Goal: Transaction & Acquisition: Purchase product/service

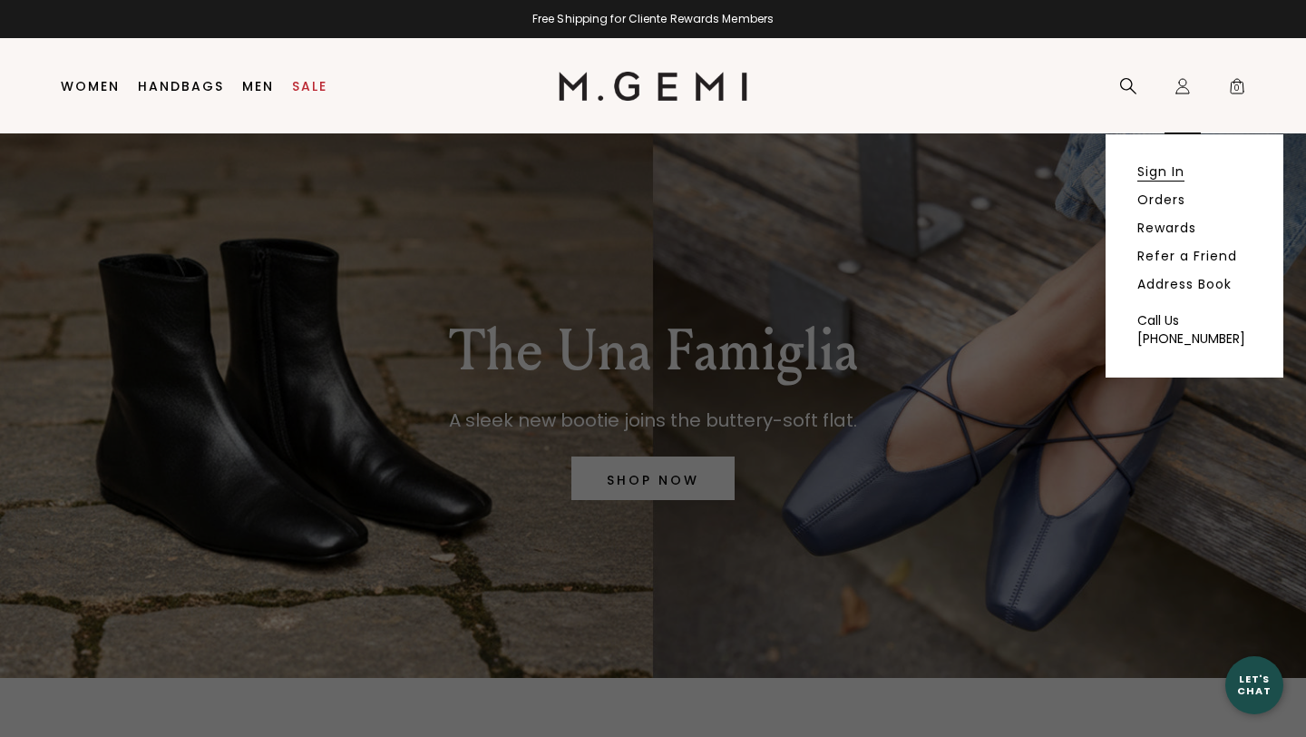
click at [1156, 167] on link "Sign In" at bounding box center [1161, 171] width 47 height 16
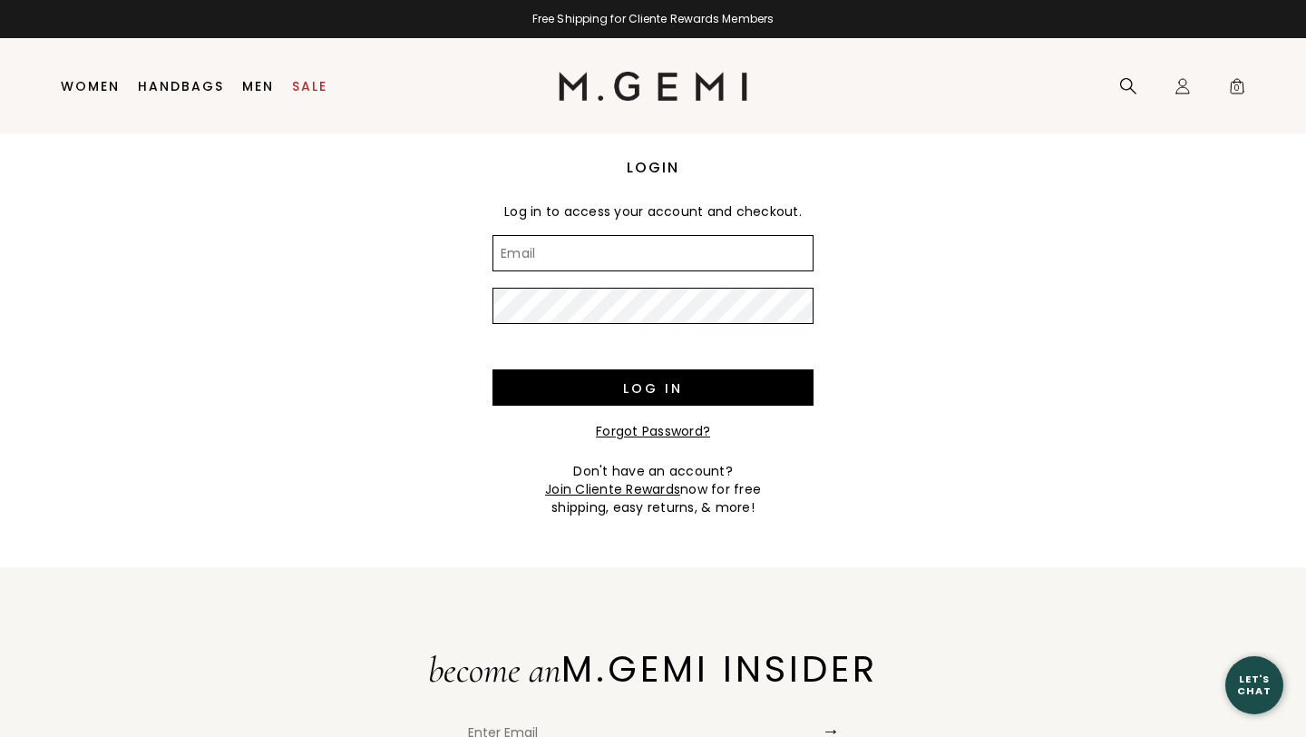
click at [517, 262] on input "Email" at bounding box center [653, 253] width 321 height 36
type input "[EMAIL_ADDRESS][DOMAIN_NAME]"
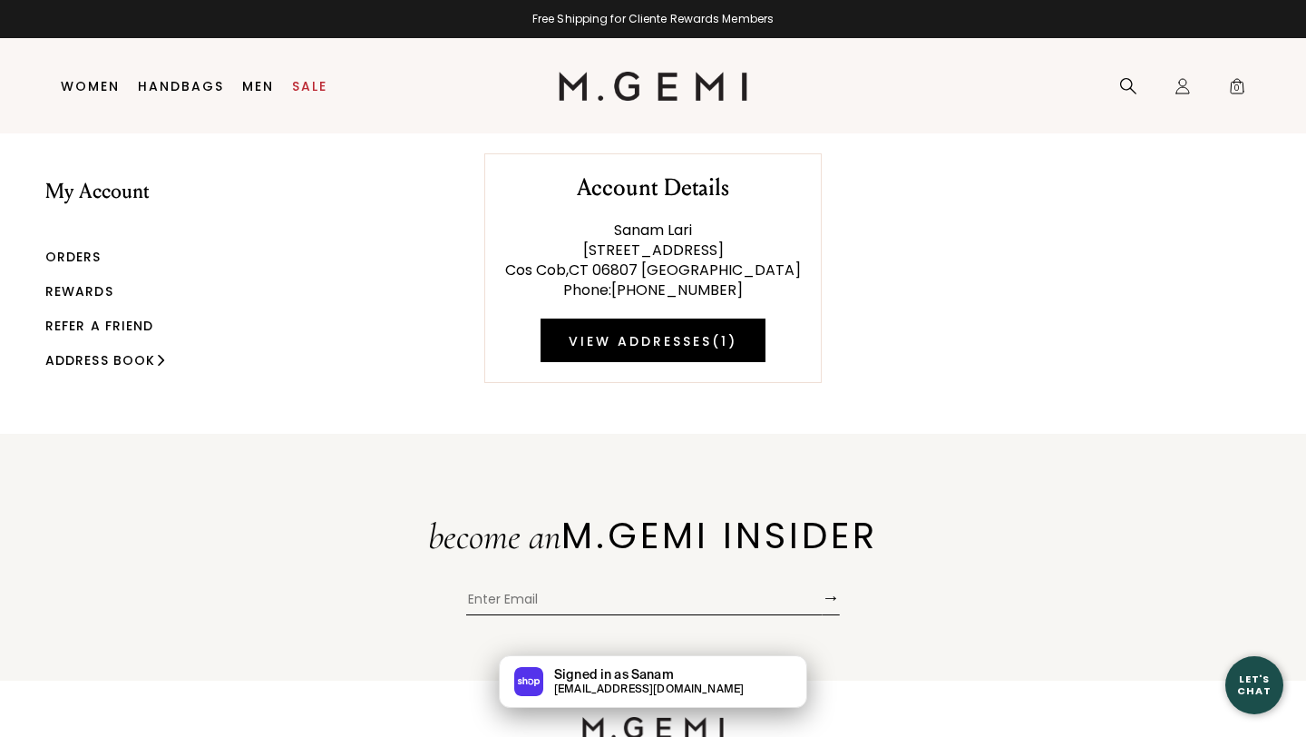
click at [76, 254] on link "Orders" at bounding box center [73, 257] width 56 height 18
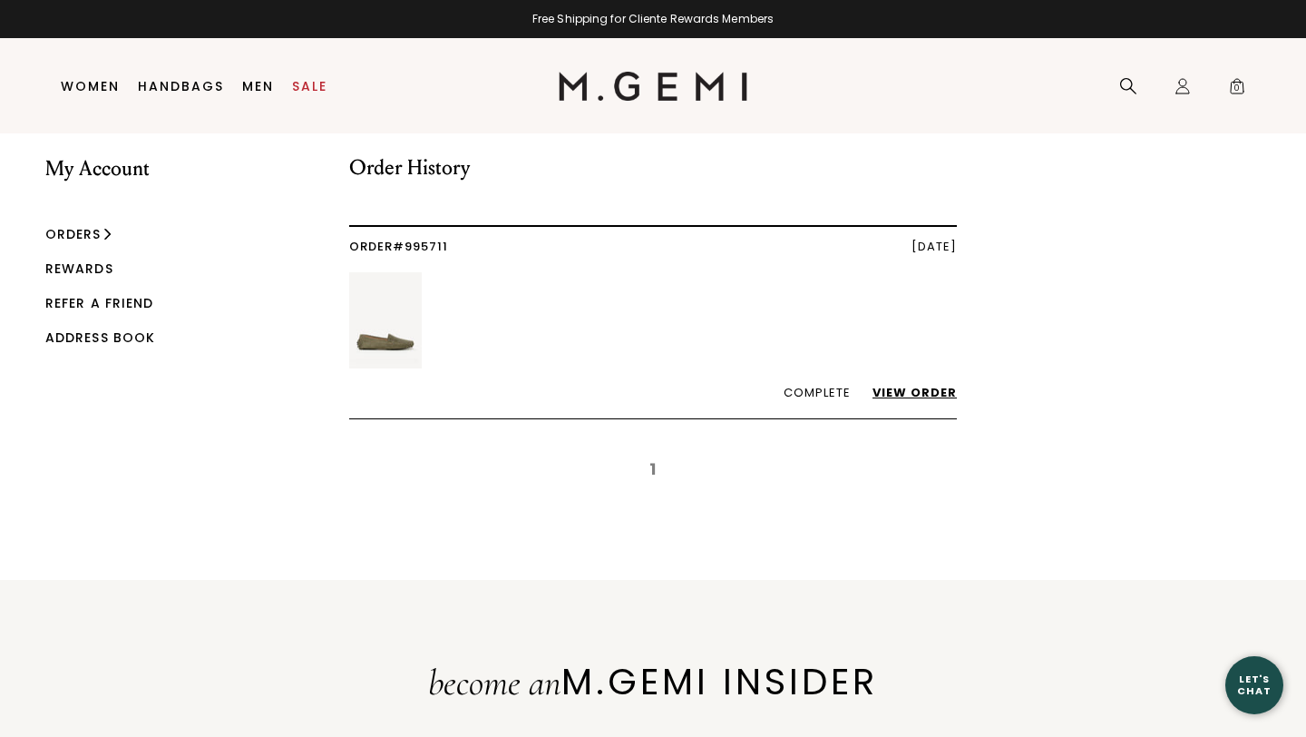
scroll to position [29, 0]
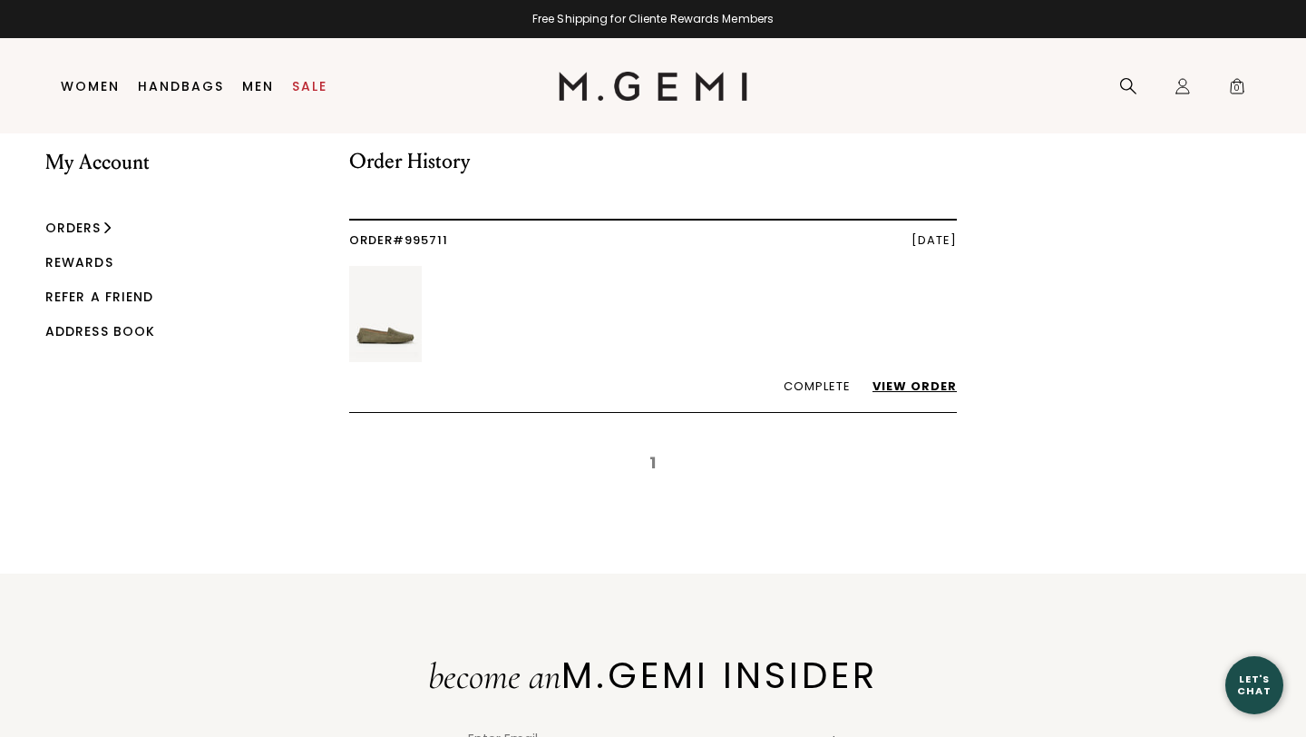
click at [905, 385] on link "View Order" at bounding box center [906, 385] width 103 height 17
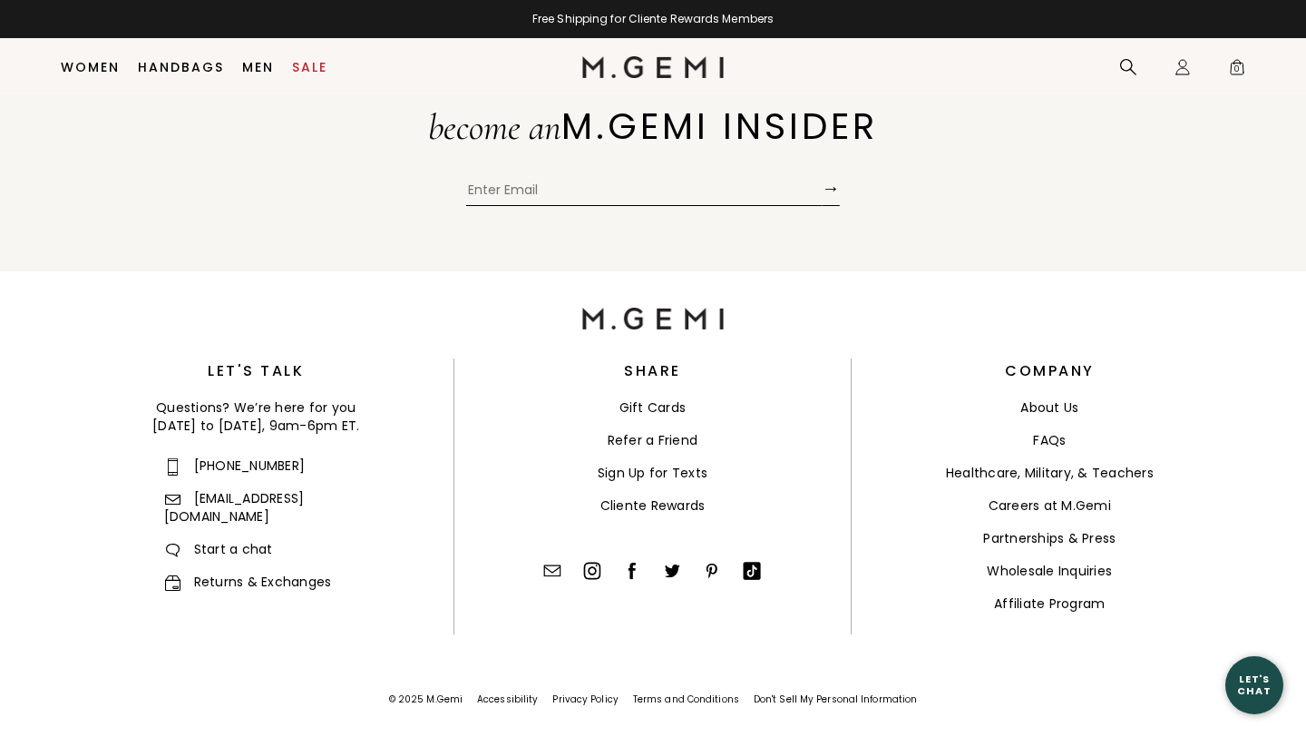
scroll to position [842, 0]
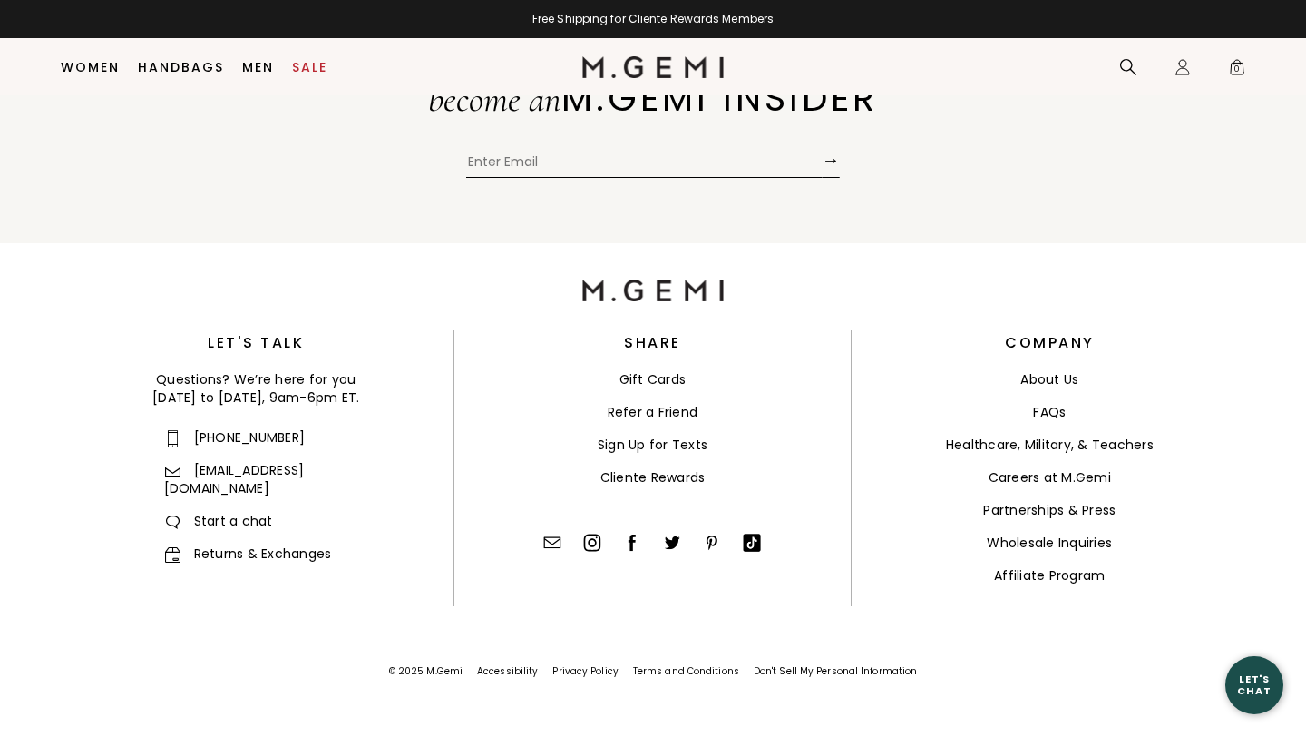
click at [251, 544] on link "Returns & Exchanges" at bounding box center [248, 553] width 168 height 18
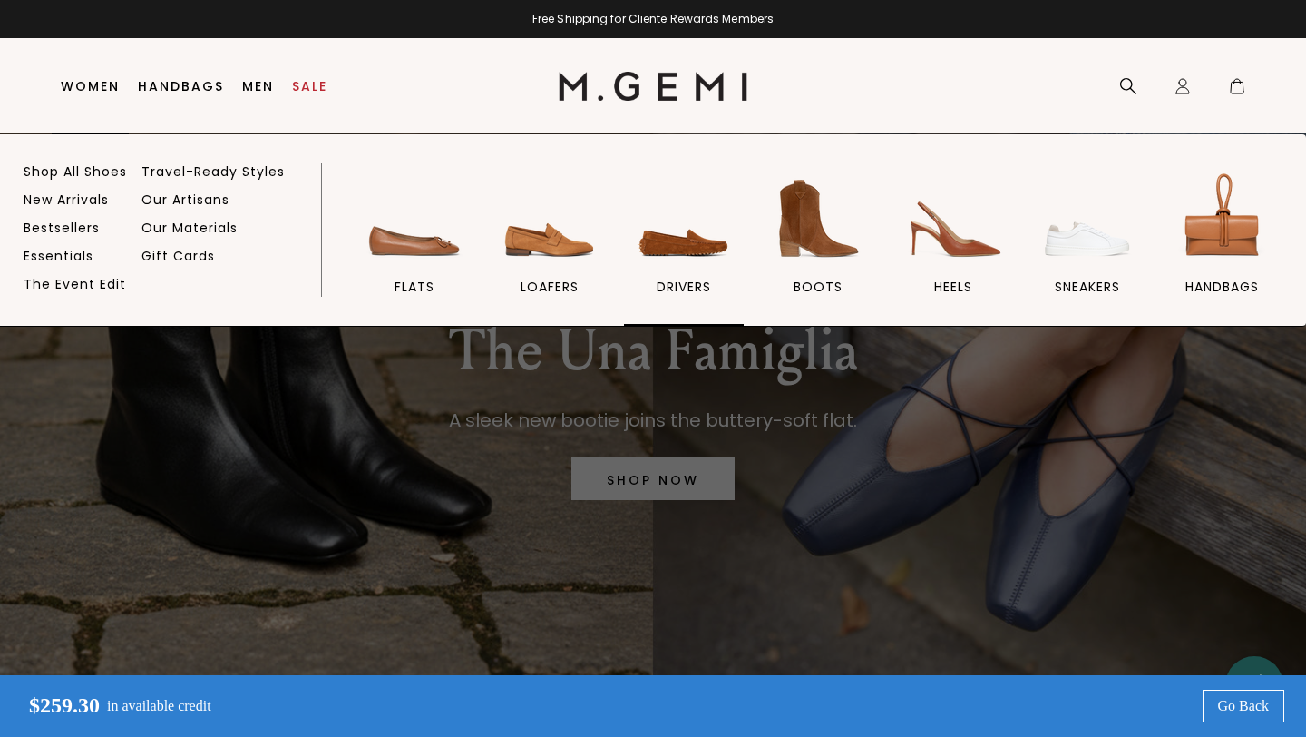
click at [680, 246] on img at bounding box center [684, 219] width 102 height 102
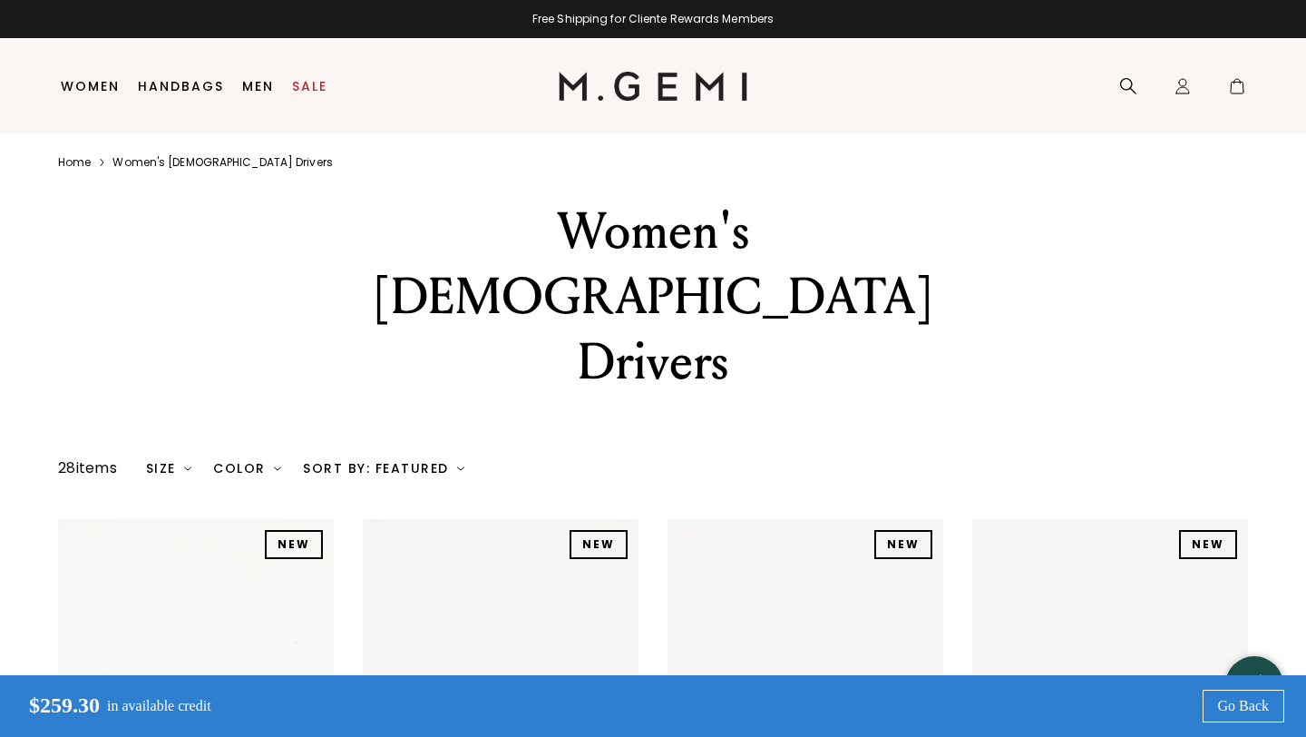
click at [163, 461] on div "Size" at bounding box center [169, 468] width 46 height 15
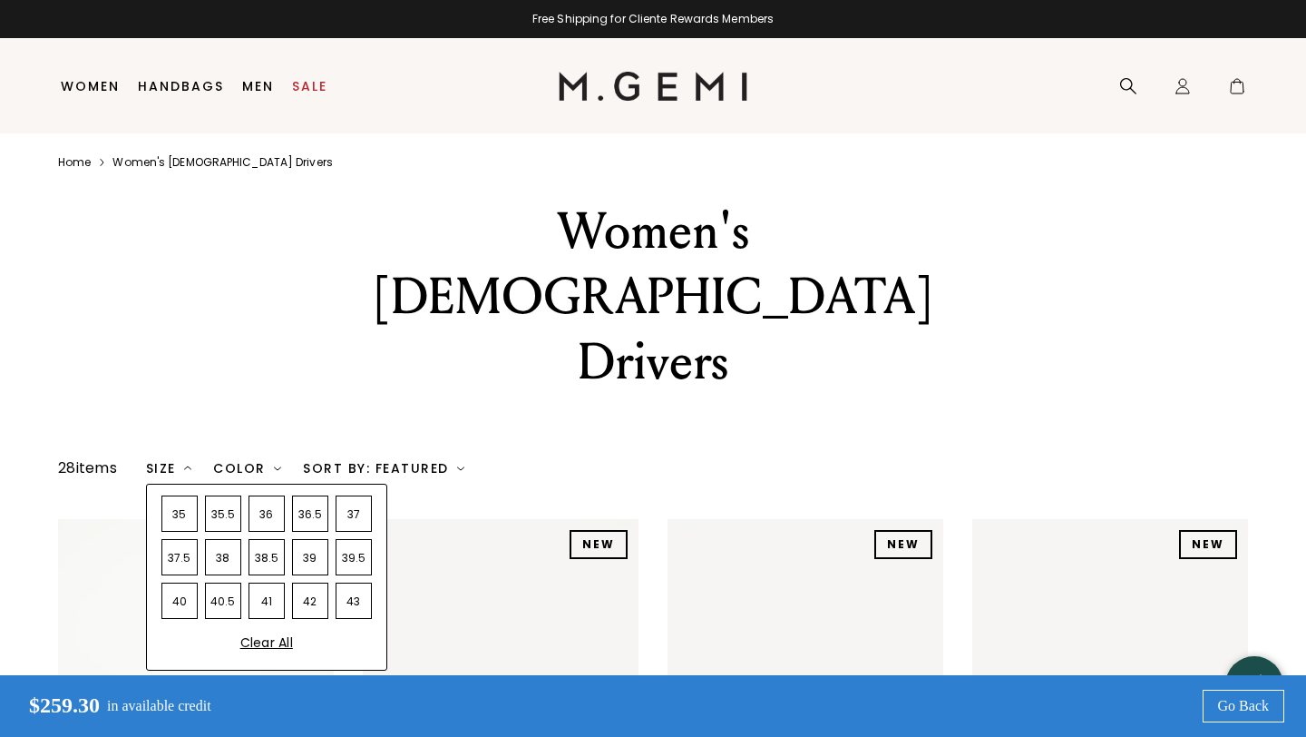
click at [270, 495] on div "36" at bounding box center [267, 513] width 36 height 36
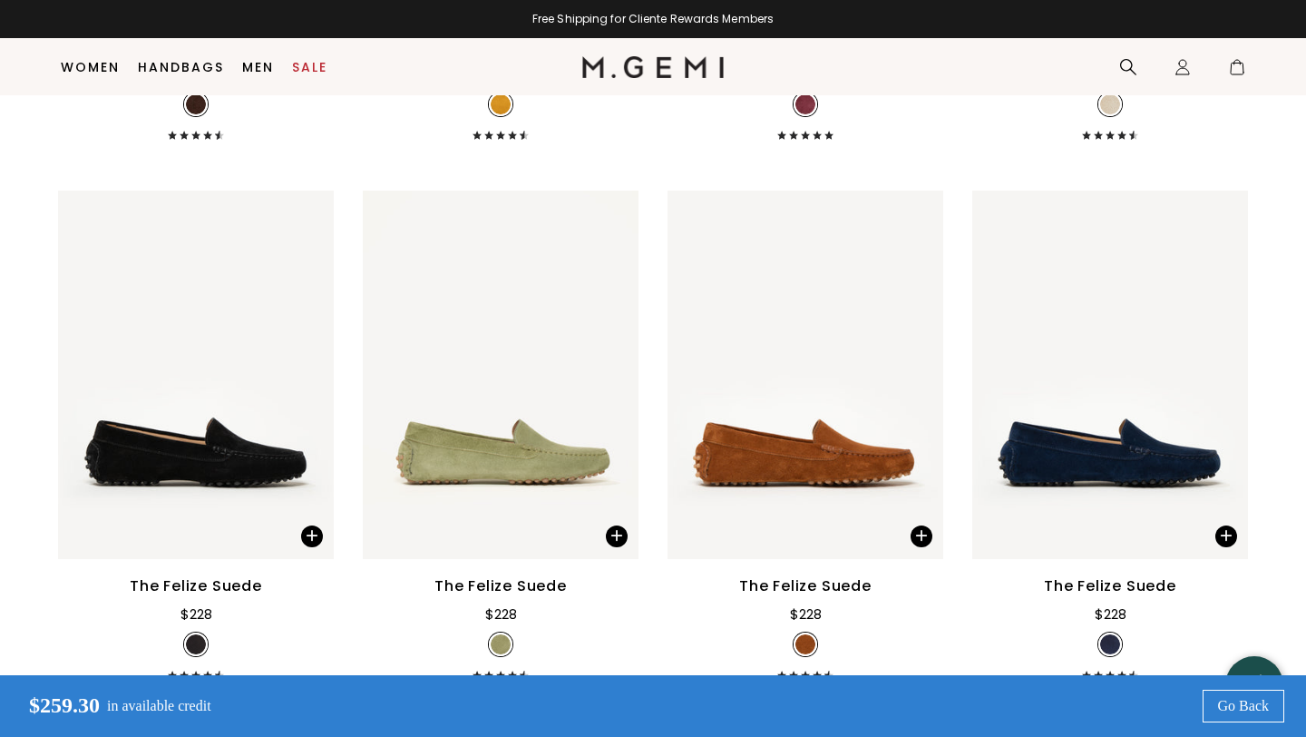
scroll to position [861, 0]
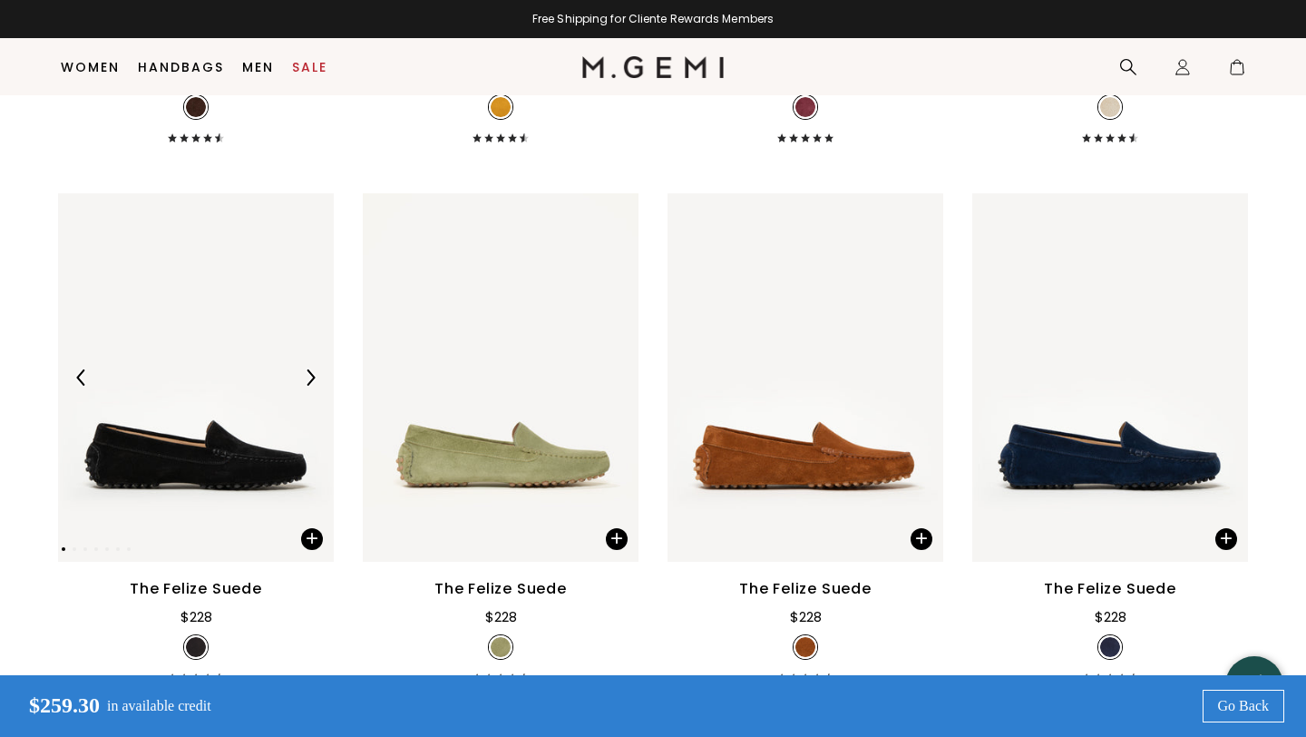
click at [199, 338] on img at bounding box center [196, 376] width 276 height 367
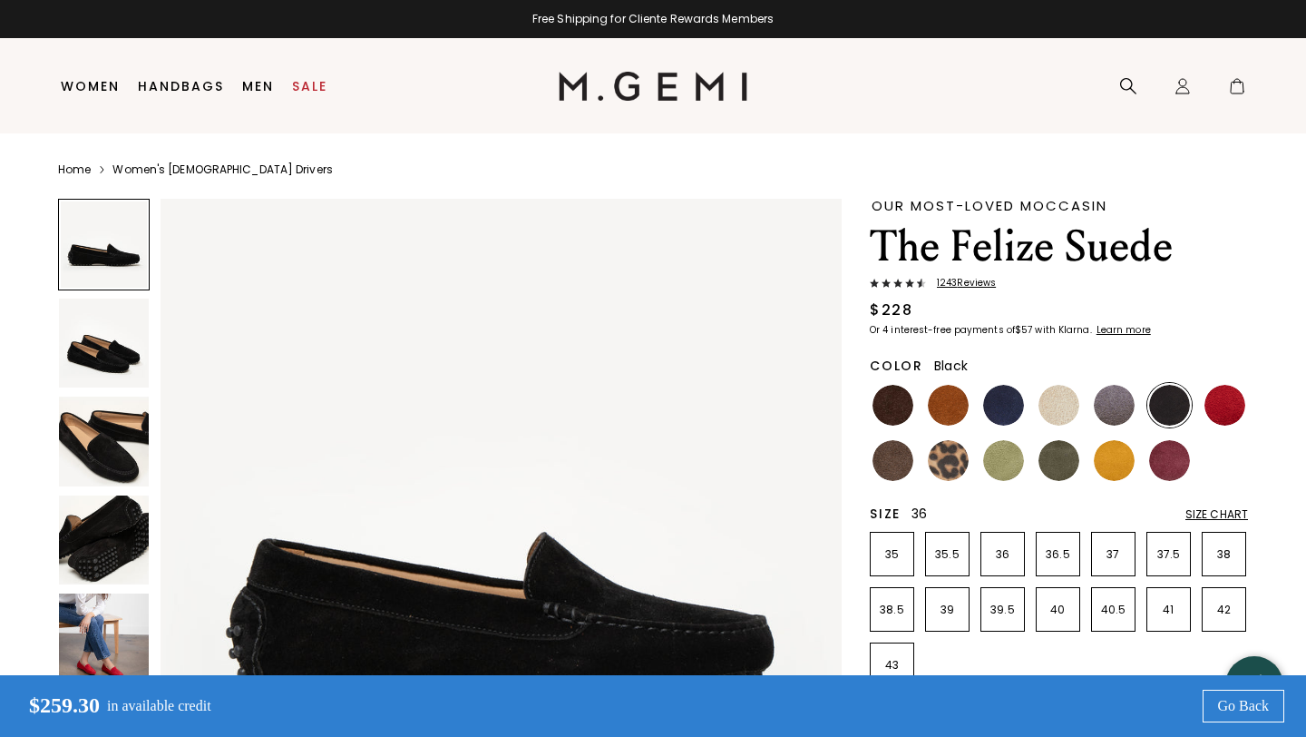
click at [995, 555] on p "36" at bounding box center [1003, 554] width 43 height 15
click at [892, 412] on img at bounding box center [893, 405] width 41 height 41
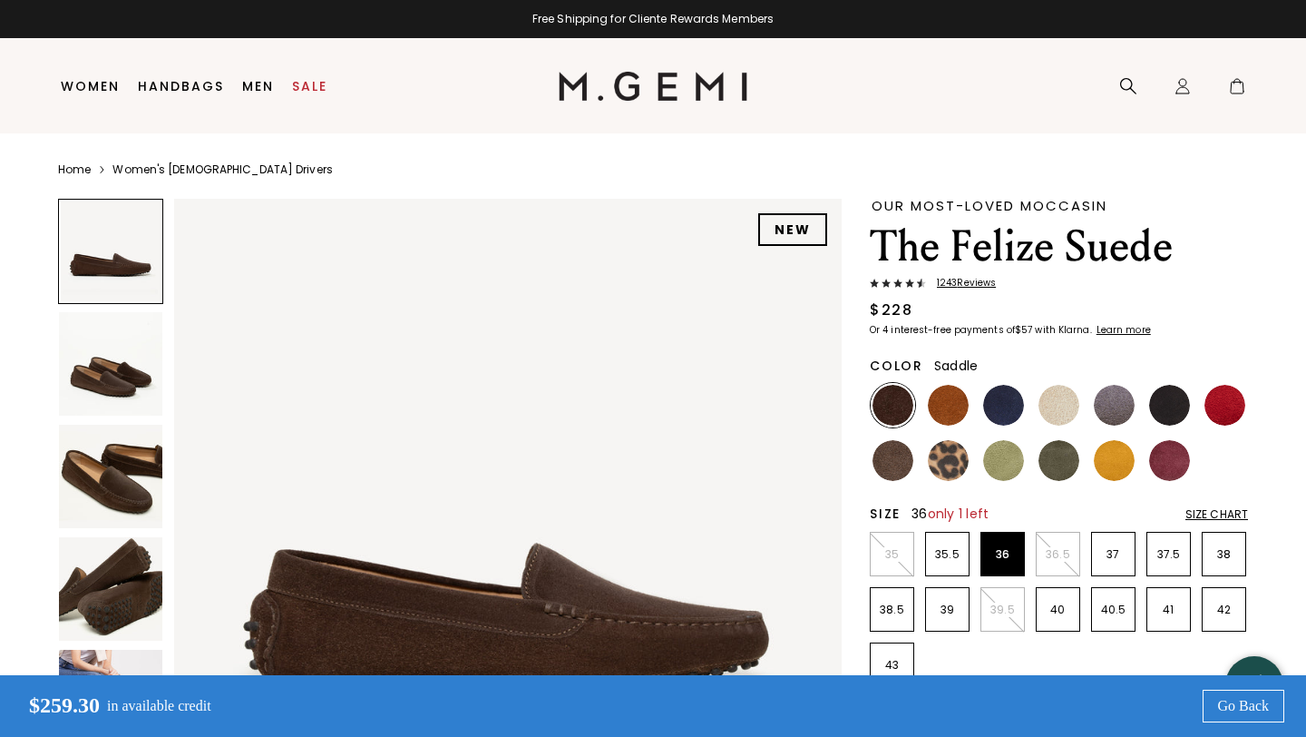
click at [936, 408] on img at bounding box center [948, 405] width 41 height 41
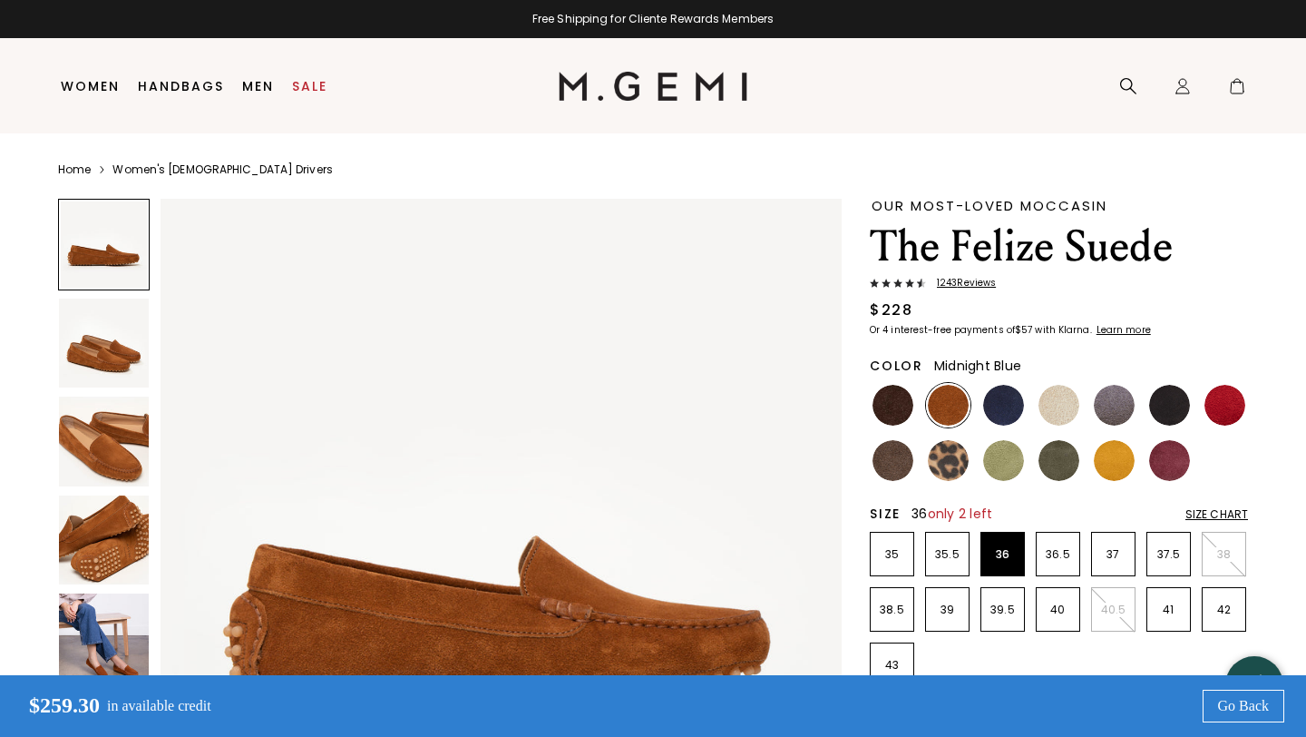
click at [1010, 400] on img at bounding box center [1003, 405] width 41 height 41
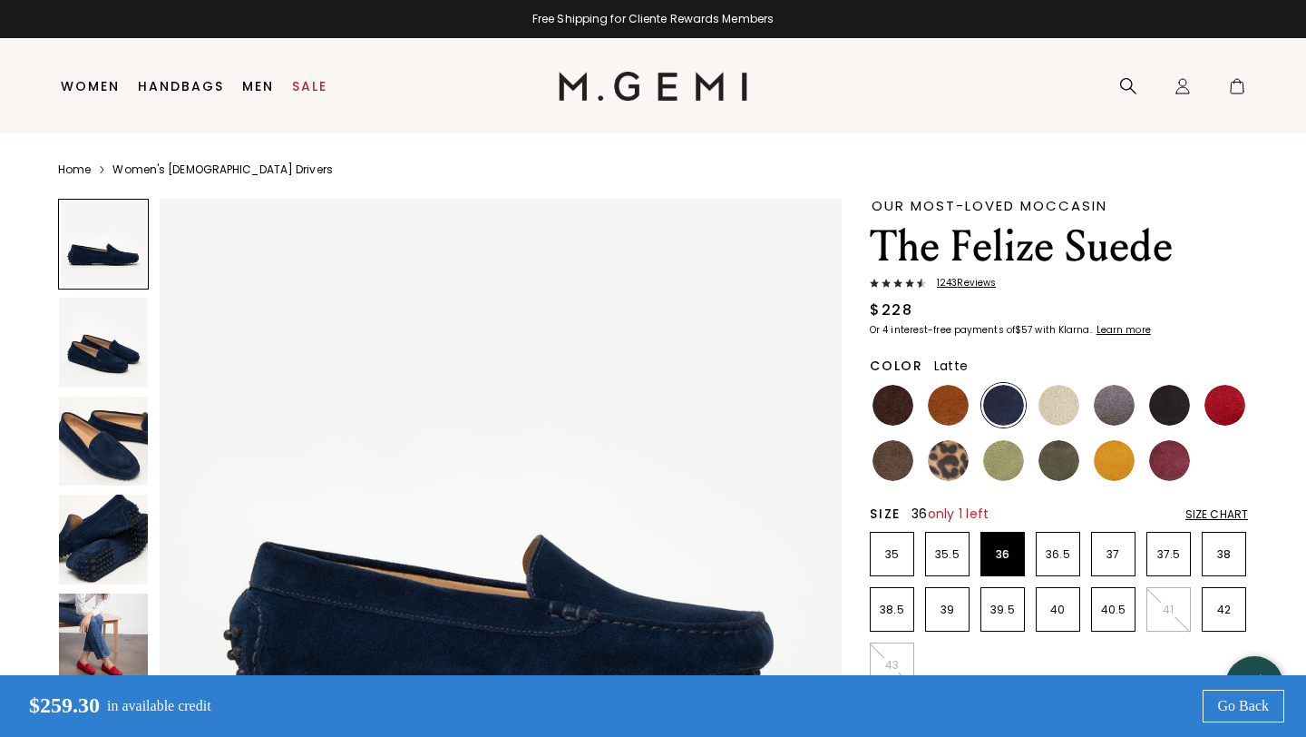
click at [1065, 406] on img at bounding box center [1059, 405] width 41 height 41
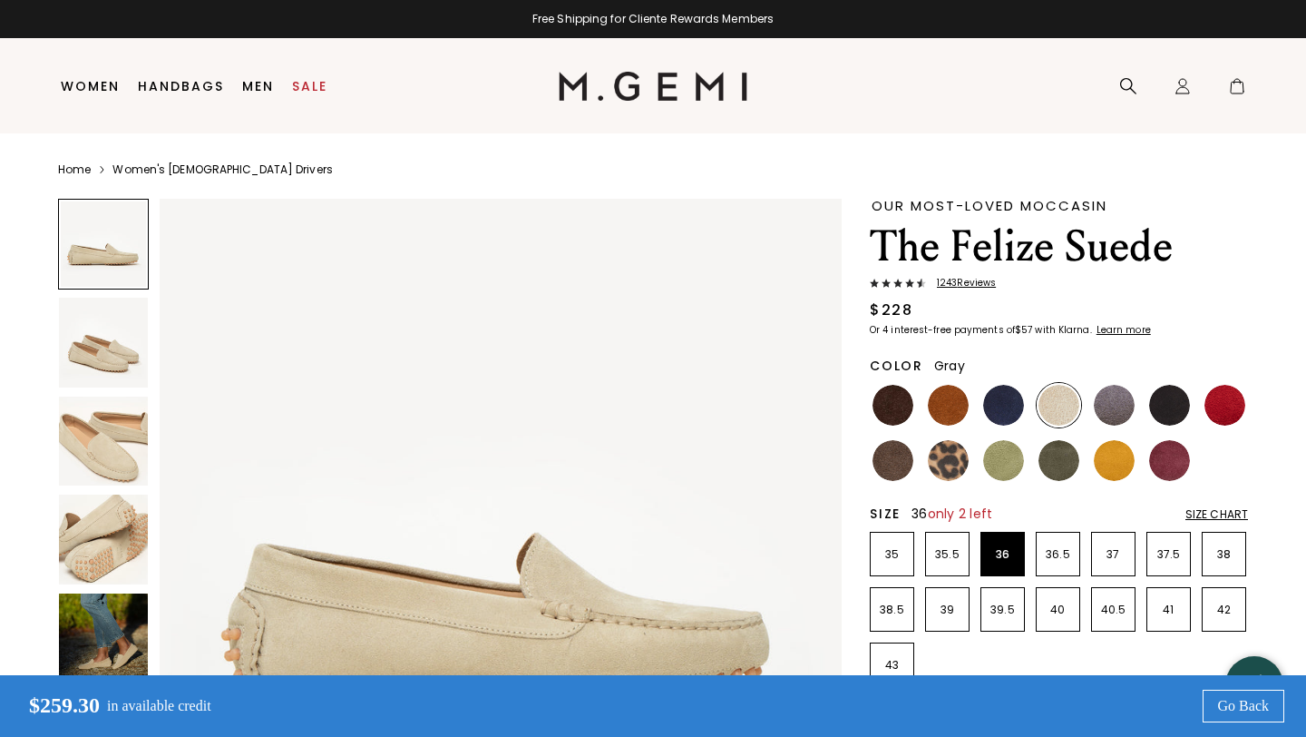
click at [1121, 402] on img at bounding box center [1114, 405] width 41 height 41
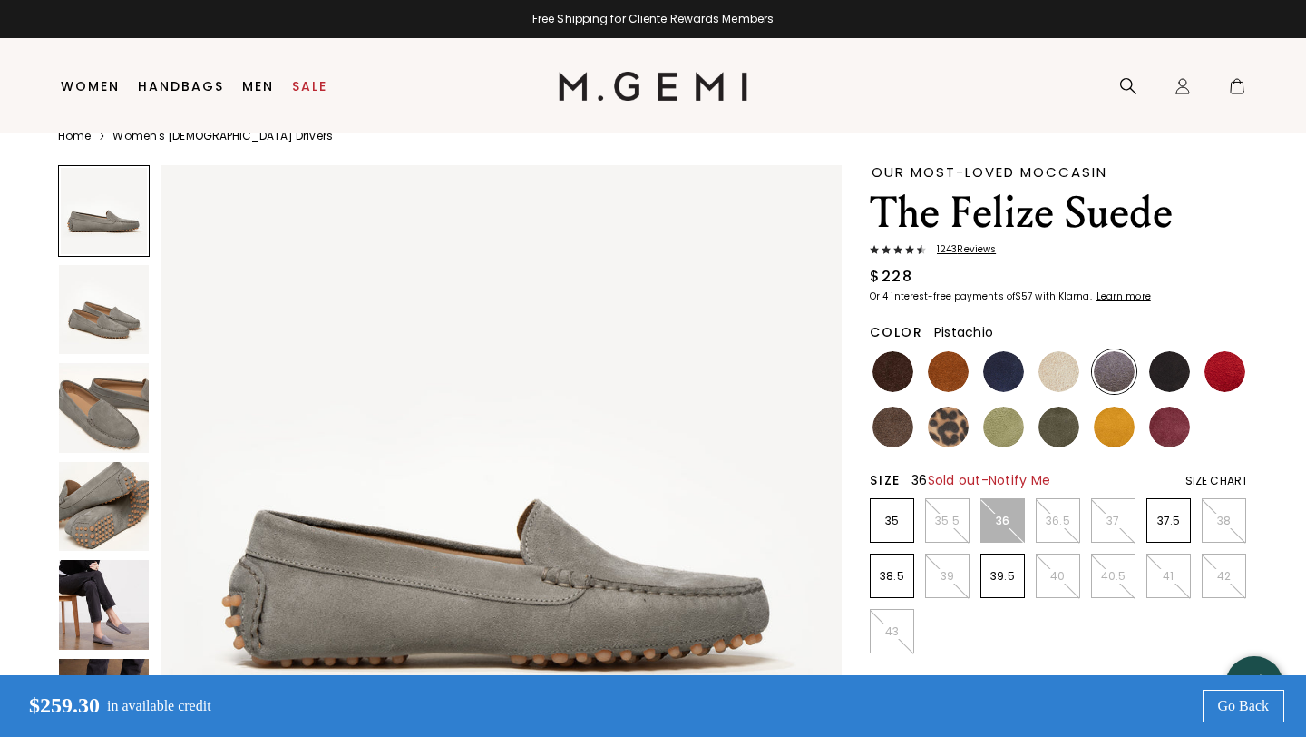
scroll to position [34, 0]
click at [996, 424] on img at bounding box center [1003, 426] width 41 height 41
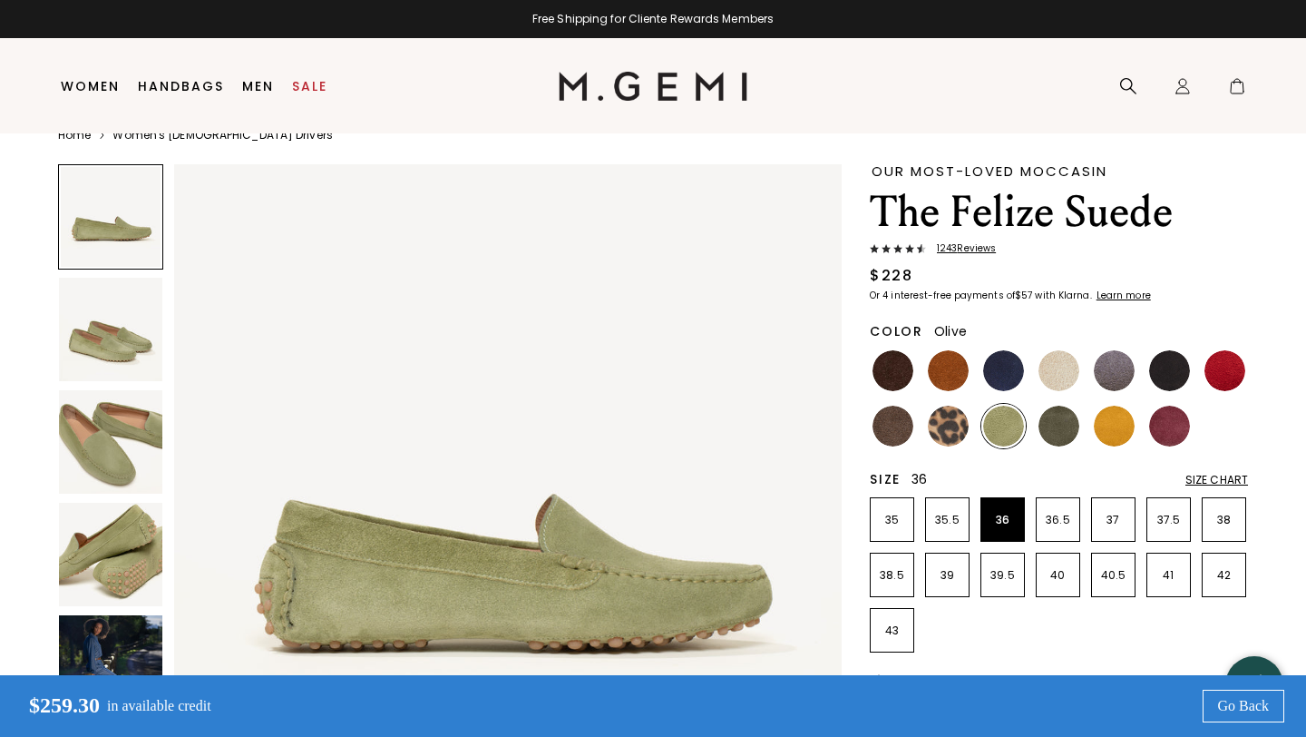
click at [1071, 425] on img at bounding box center [1059, 426] width 41 height 41
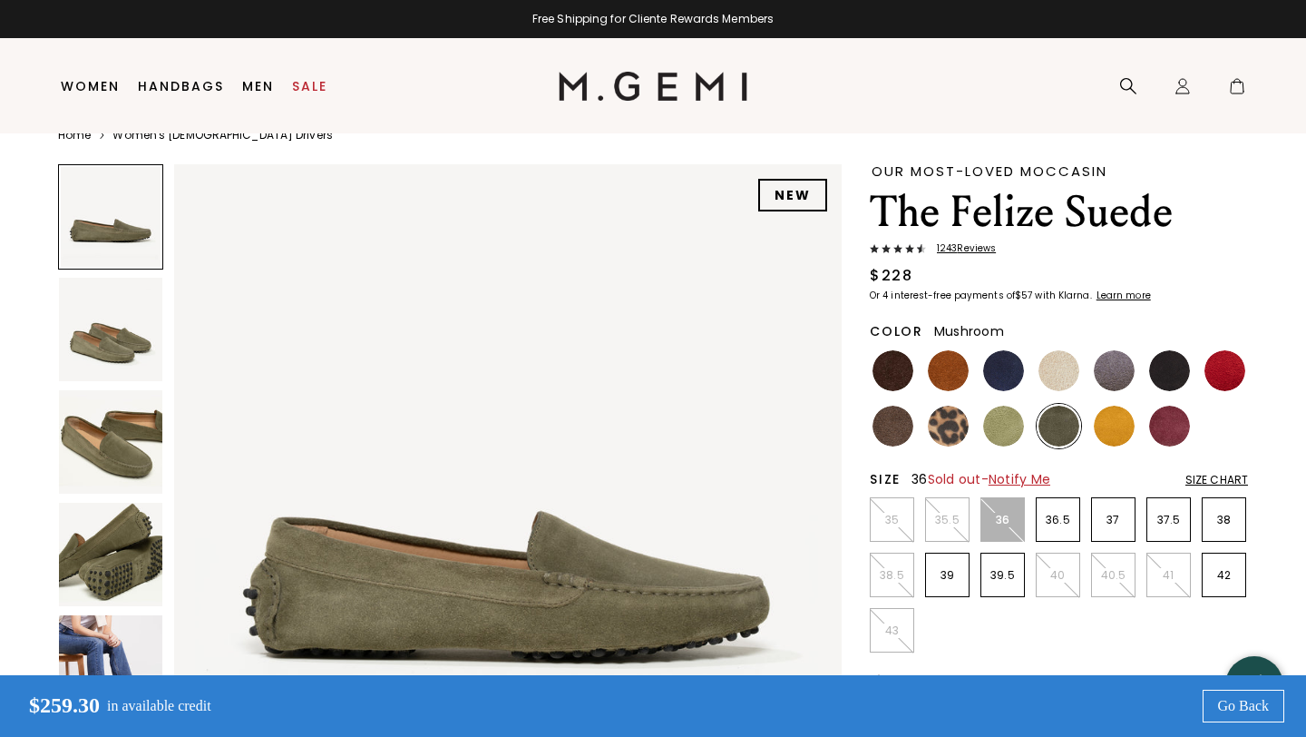
click at [891, 427] on img at bounding box center [893, 426] width 41 height 41
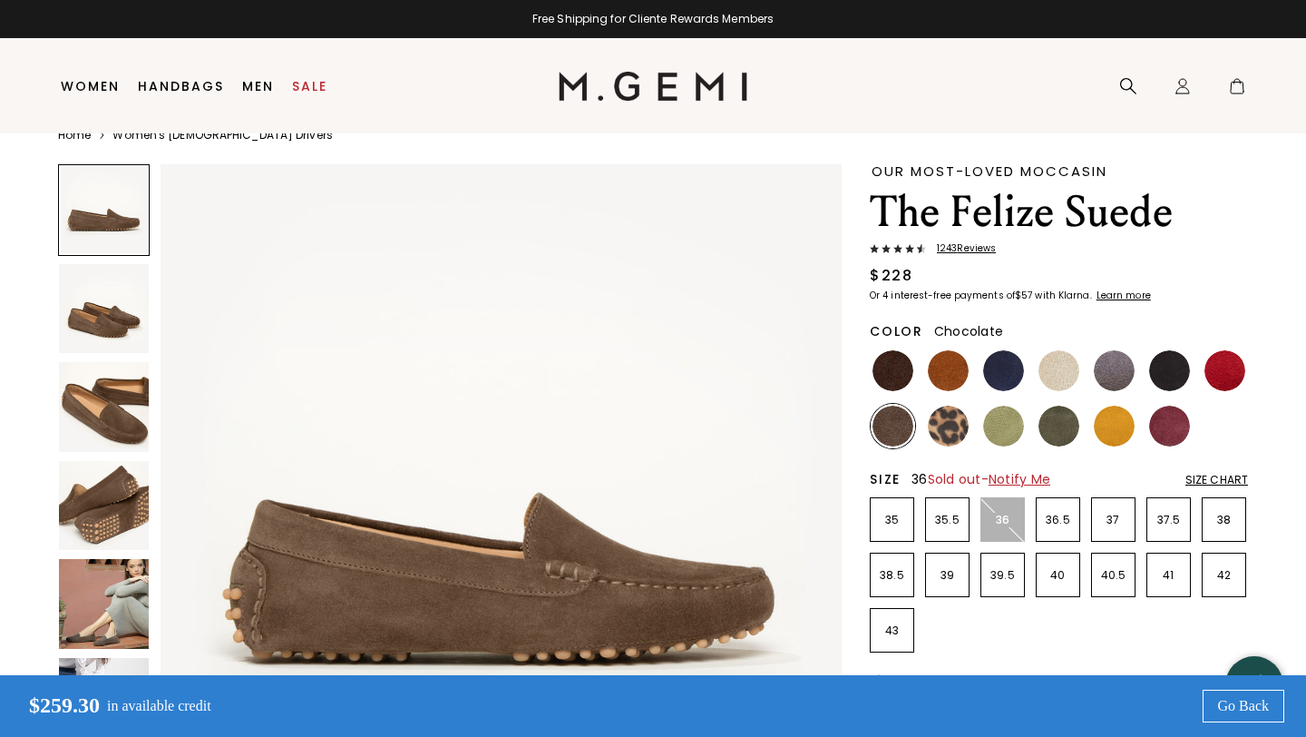
click at [892, 389] on img at bounding box center [893, 370] width 41 height 41
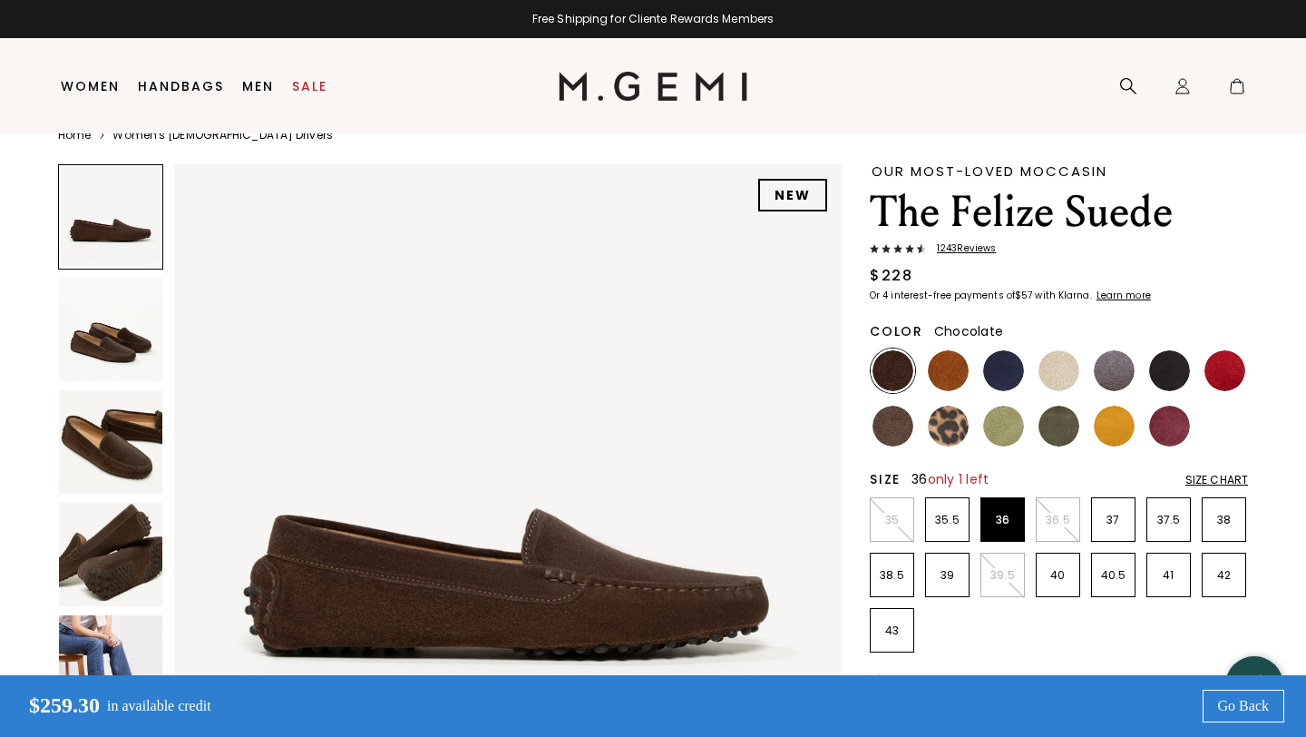
click at [118, 344] on img at bounding box center [110, 329] width 103 height 103
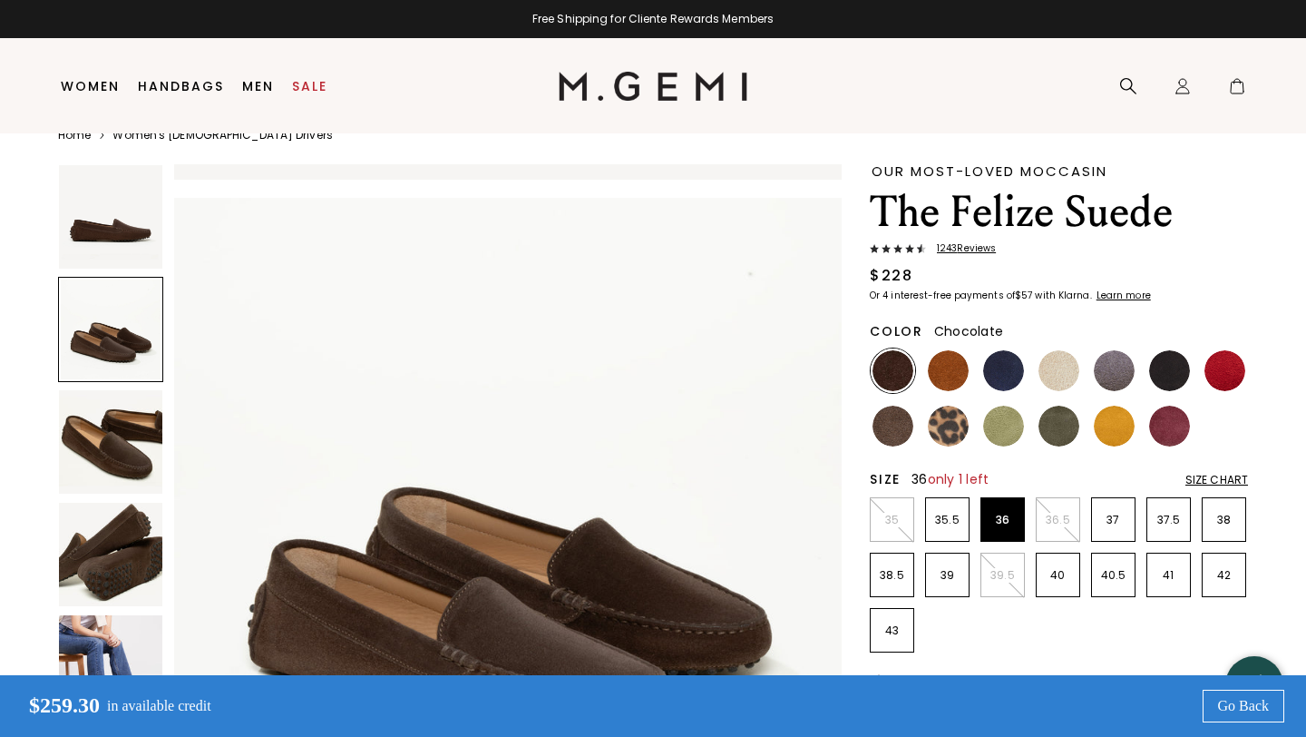
scroll to position [686, 0]
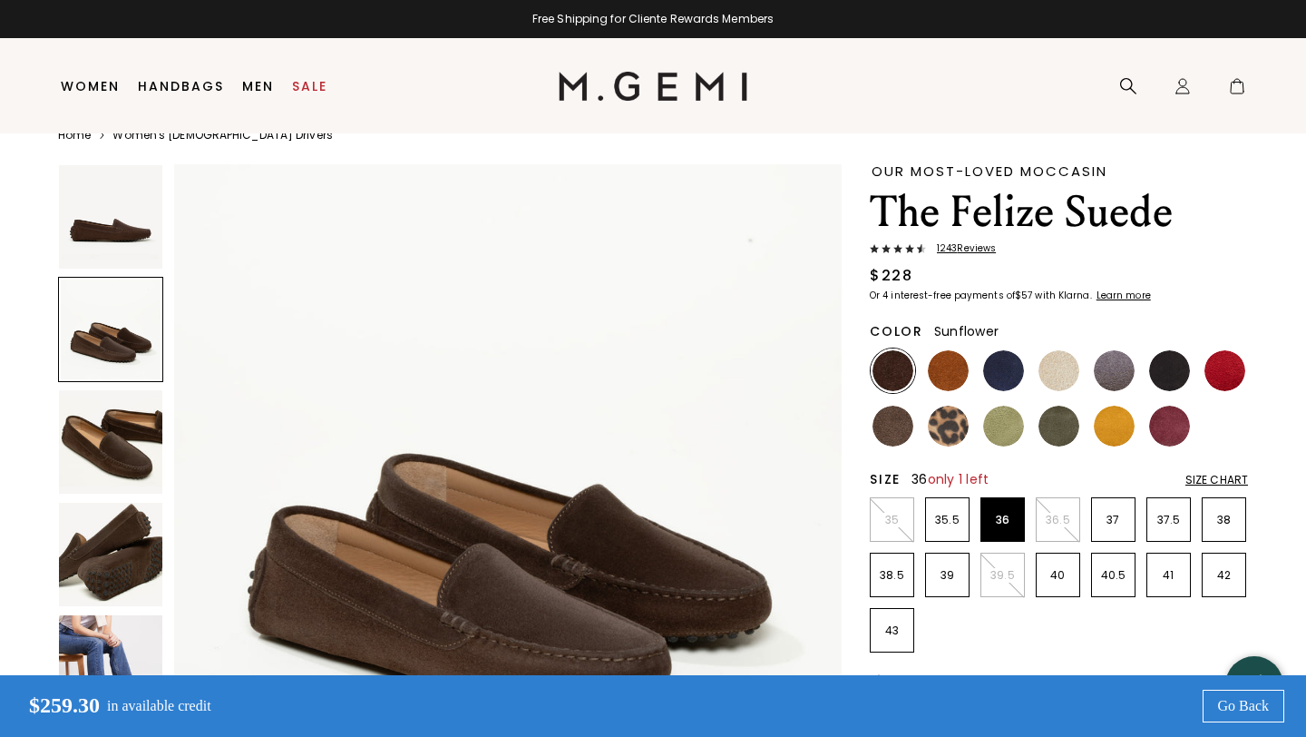
click at [1136, 424] on li at bounding box center [1114, 426] width 44 height 44
click at [1109, 426] on img at bounding box center [1114, 426] width 41 height 41
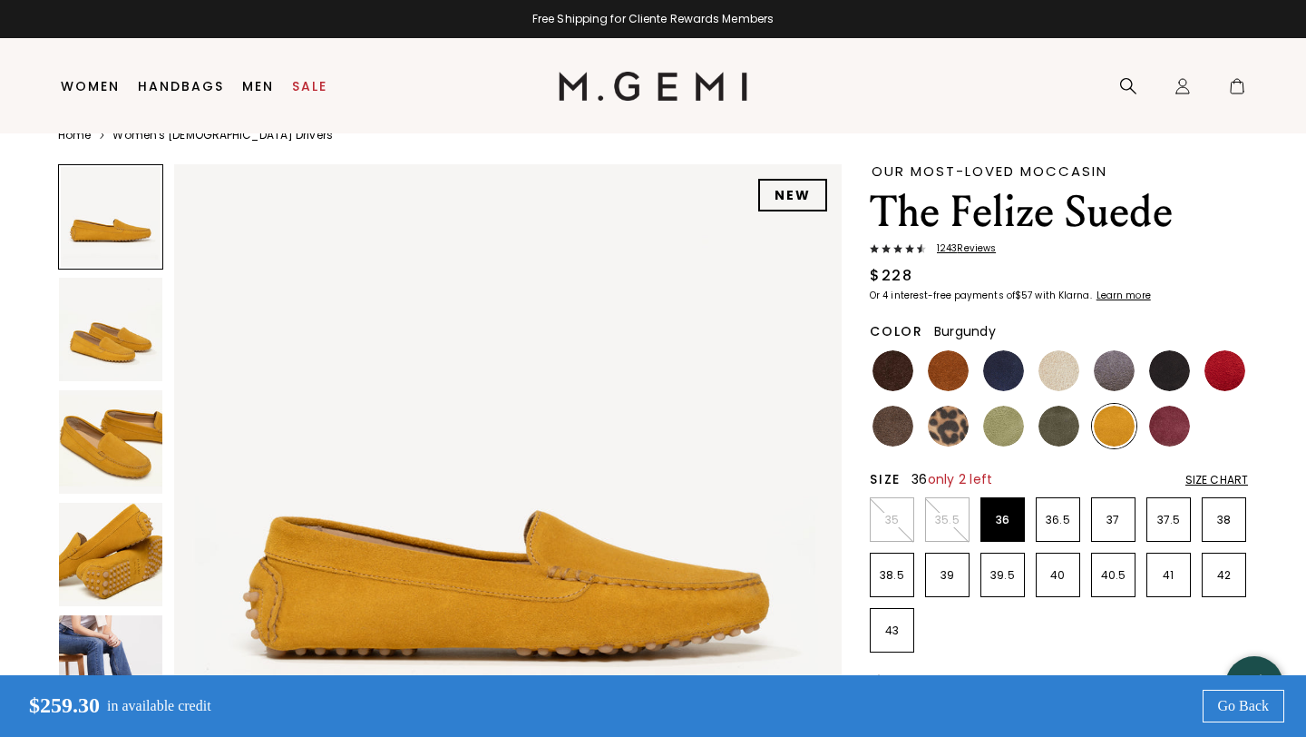
click at [1153, 432] on img at bounding box center [1170, 426] width 41 height 41
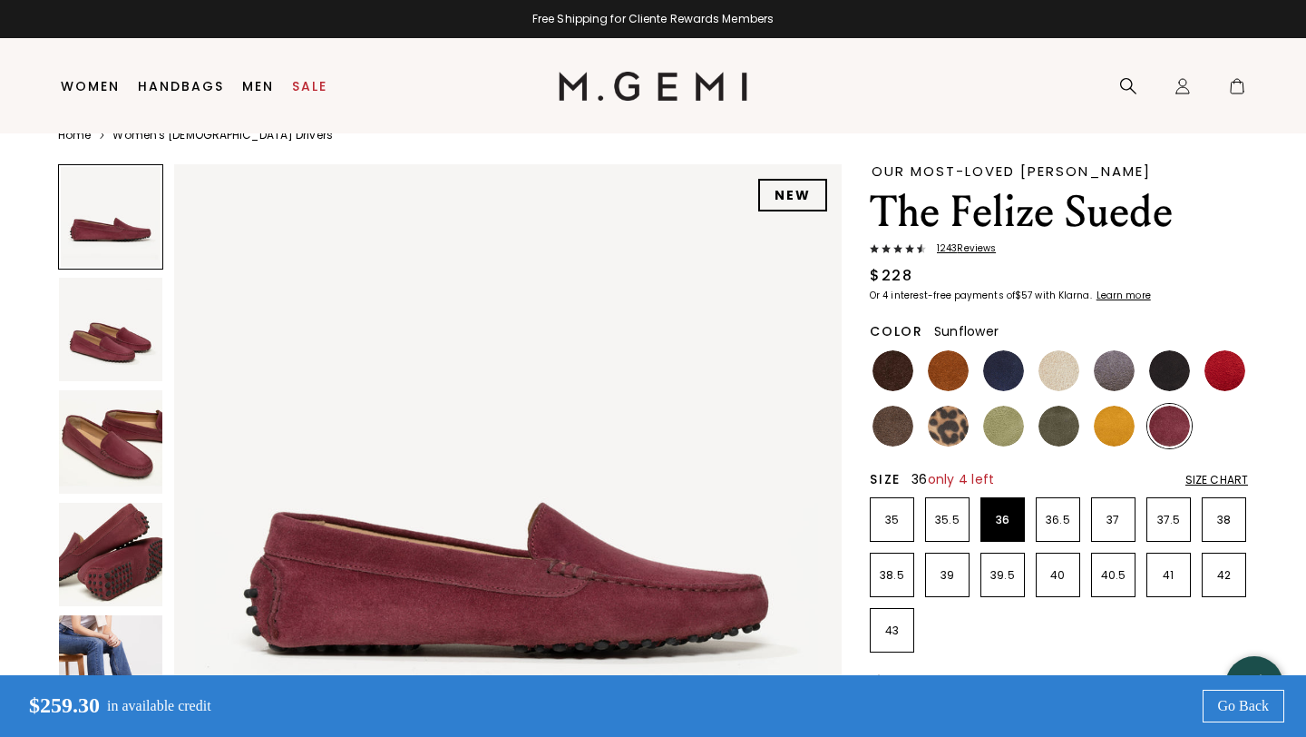
click at [1111, 426] on img at bounding box center [1114, 426] width 41 height 41
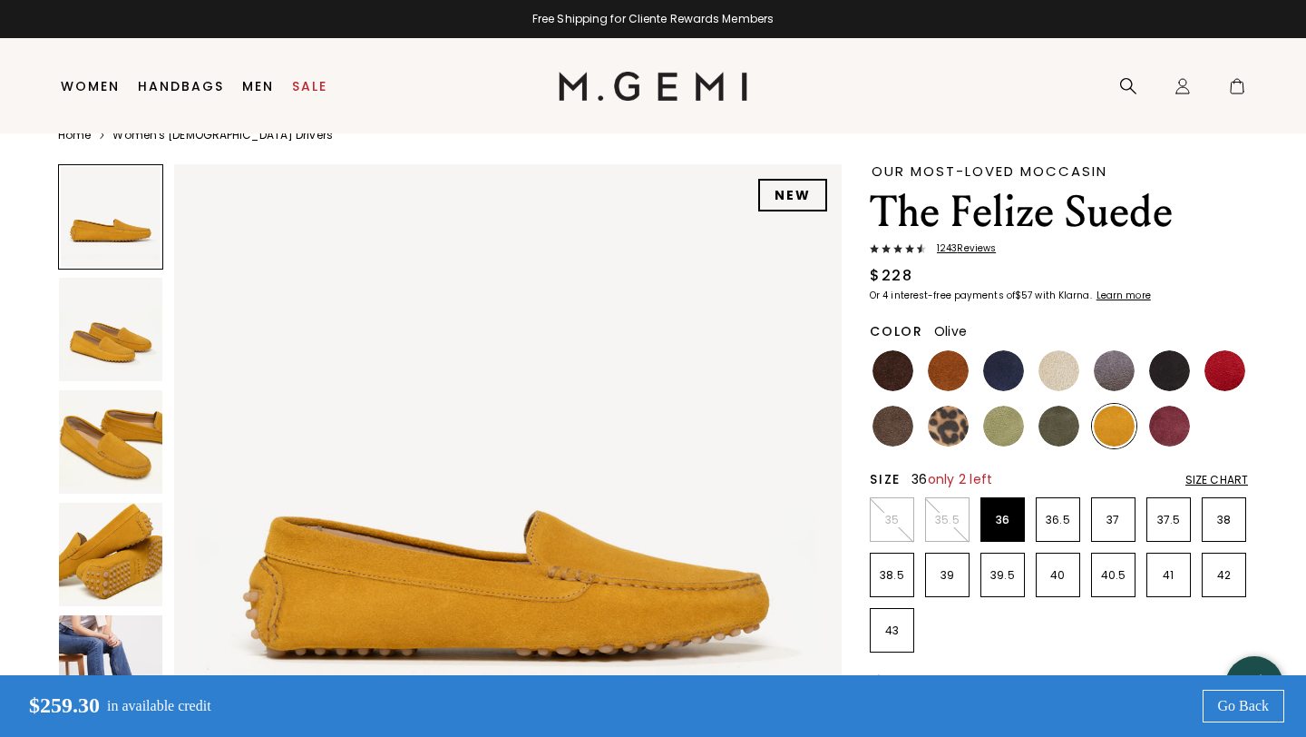
click at [1042, 422] on img at bounding box center [1059, 426] width 41 height 41
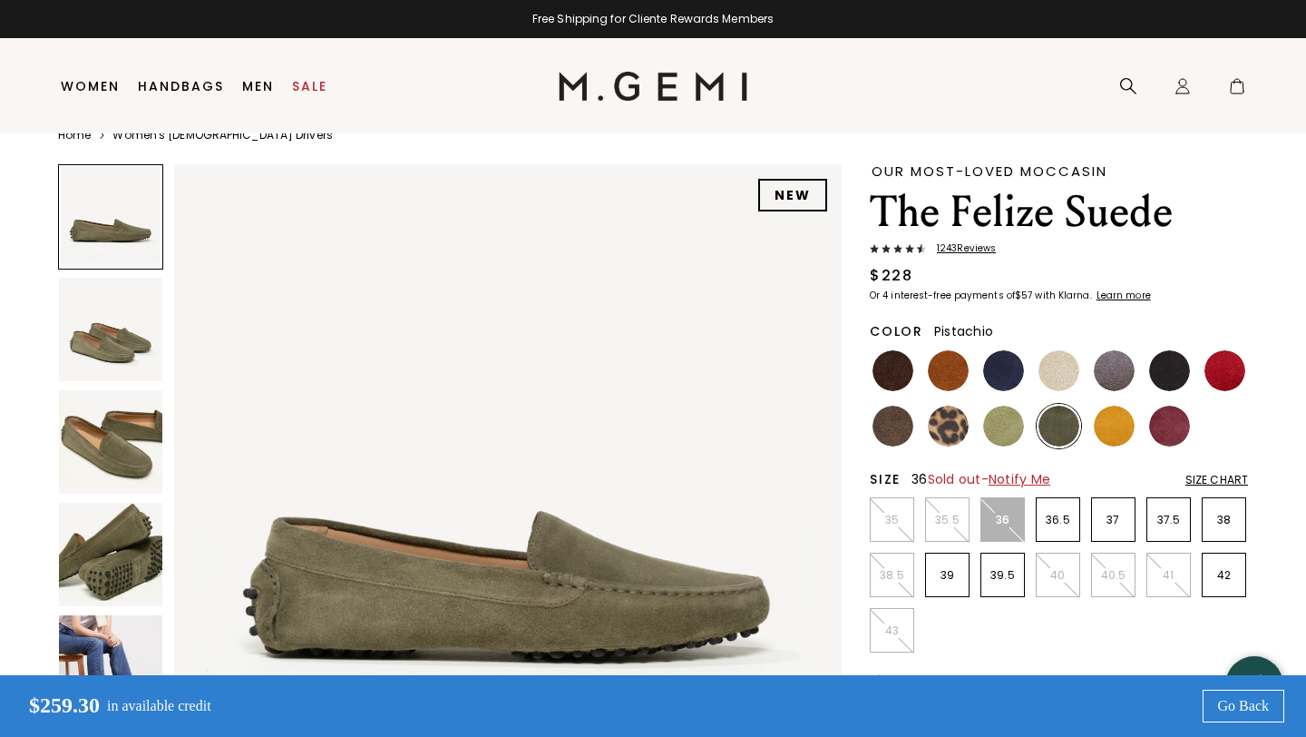
click at [989, 426] on img at bounding box center [1003, 426] width 41 height 41
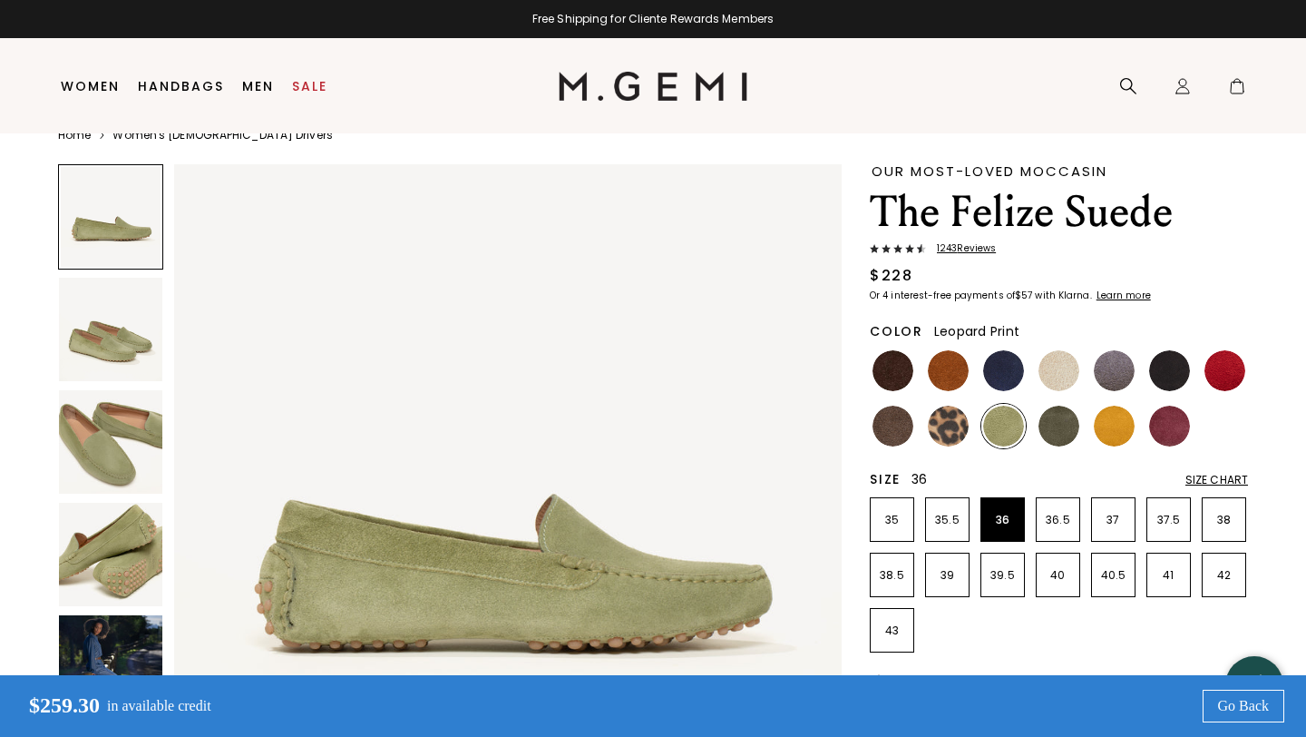
click at [941, 419] on img at bounding box center [948, 426] width 41 height 41
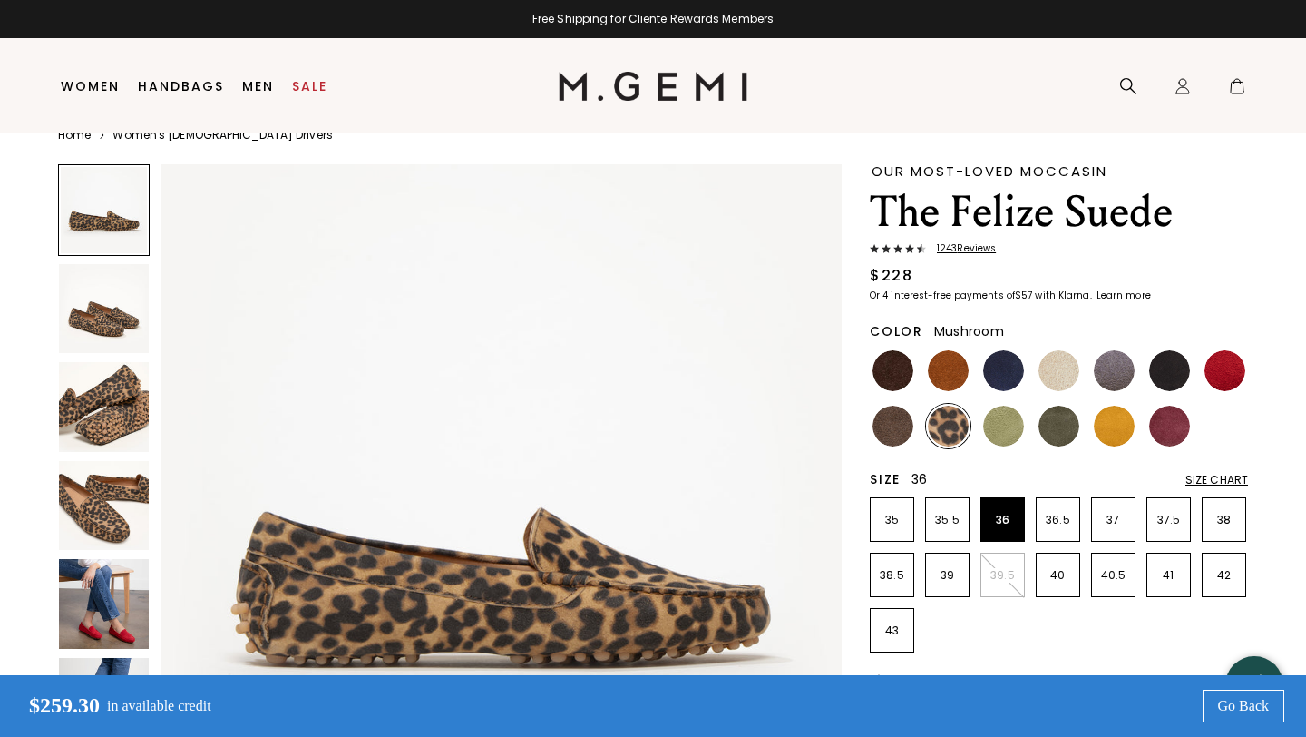
click at [883, 416] on img at bounding box center [893, 426] width 41 height 41
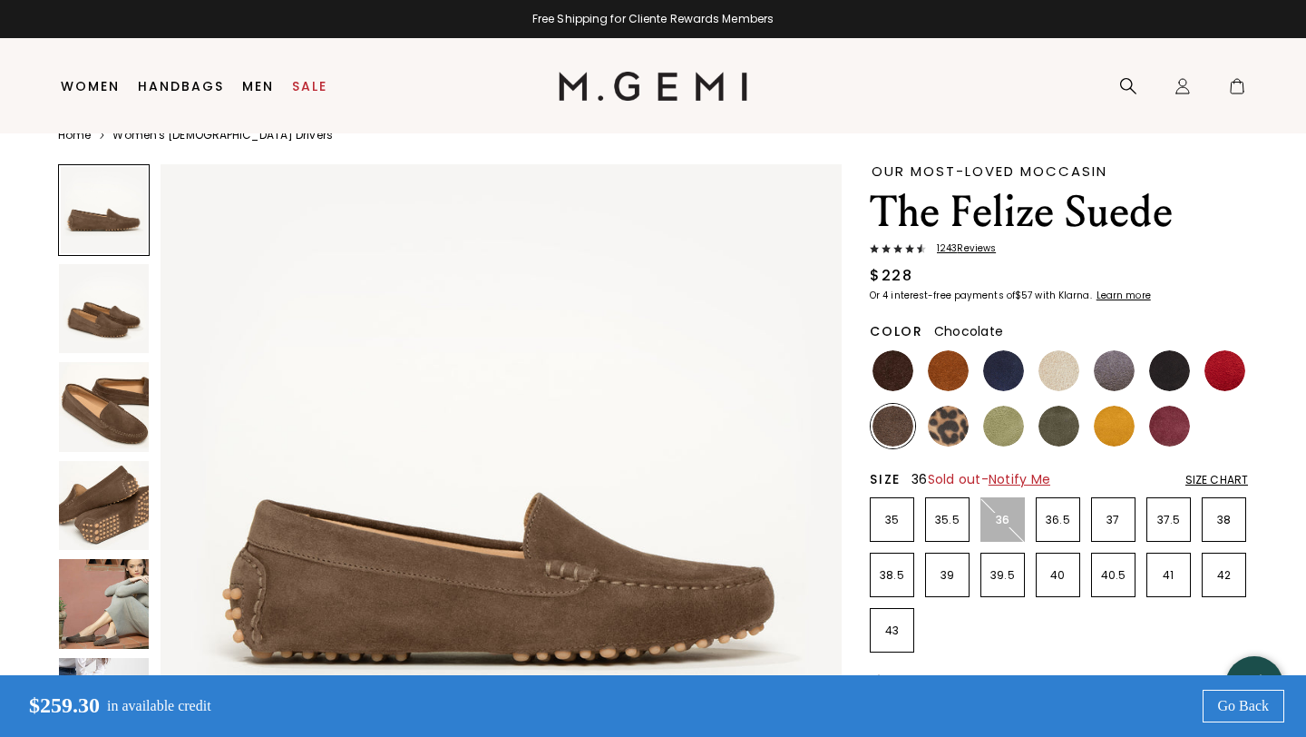
click at [882, 364] on img at bounding box center [893, 370] width 41 height 41
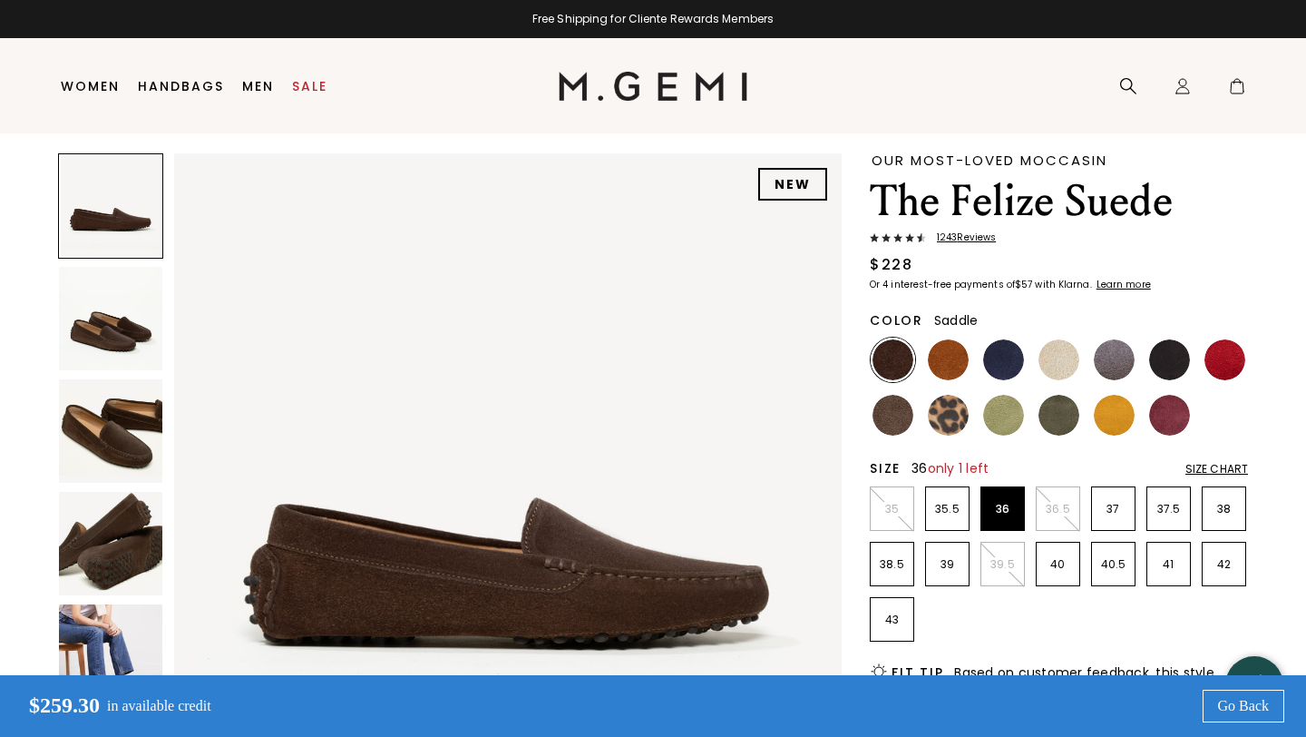
click at [926, 366] on div at bounding box center [948, 360] width 44 height 44
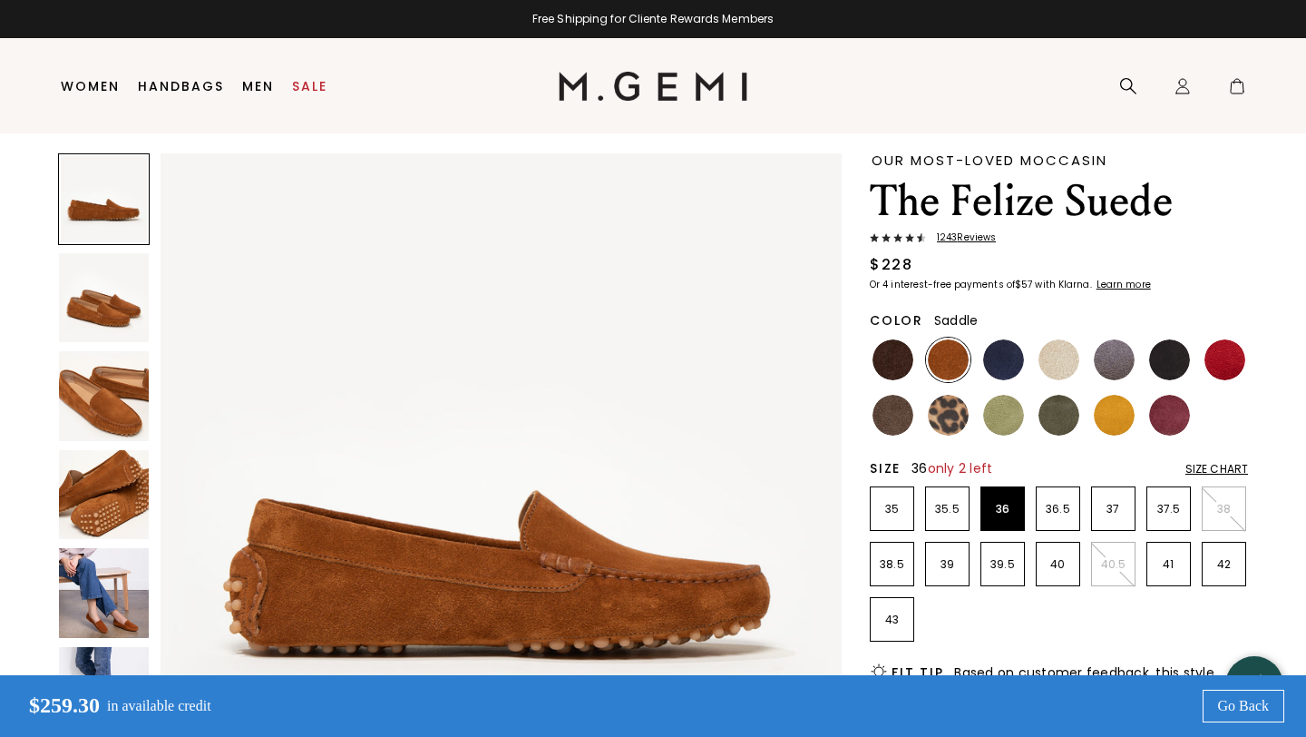
click at [122, 391] on img at bounding box center [104, 396] width 90 height 90
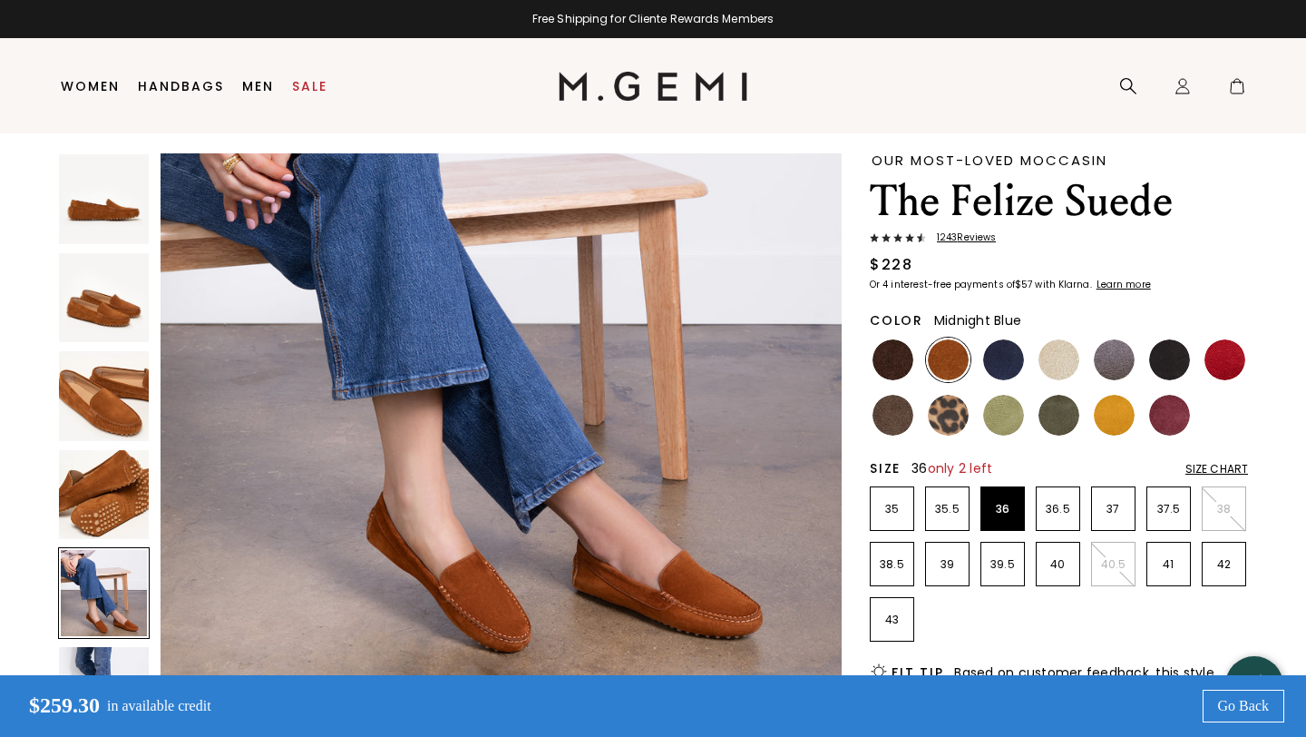
click at [1010, 365] on img at bounding box center [1003, 359] width 41 height 41
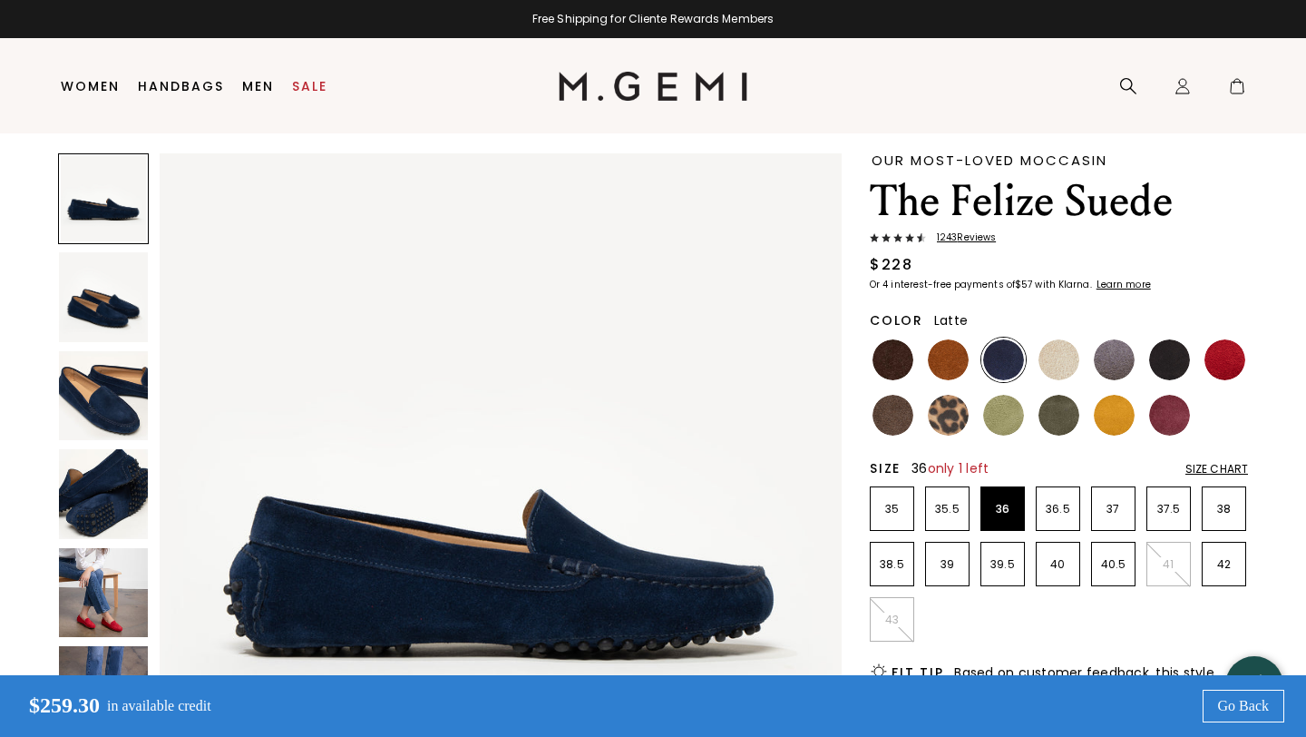
click at [1056, 364] on img at bounding box center [1059, 359] width 41 height 41
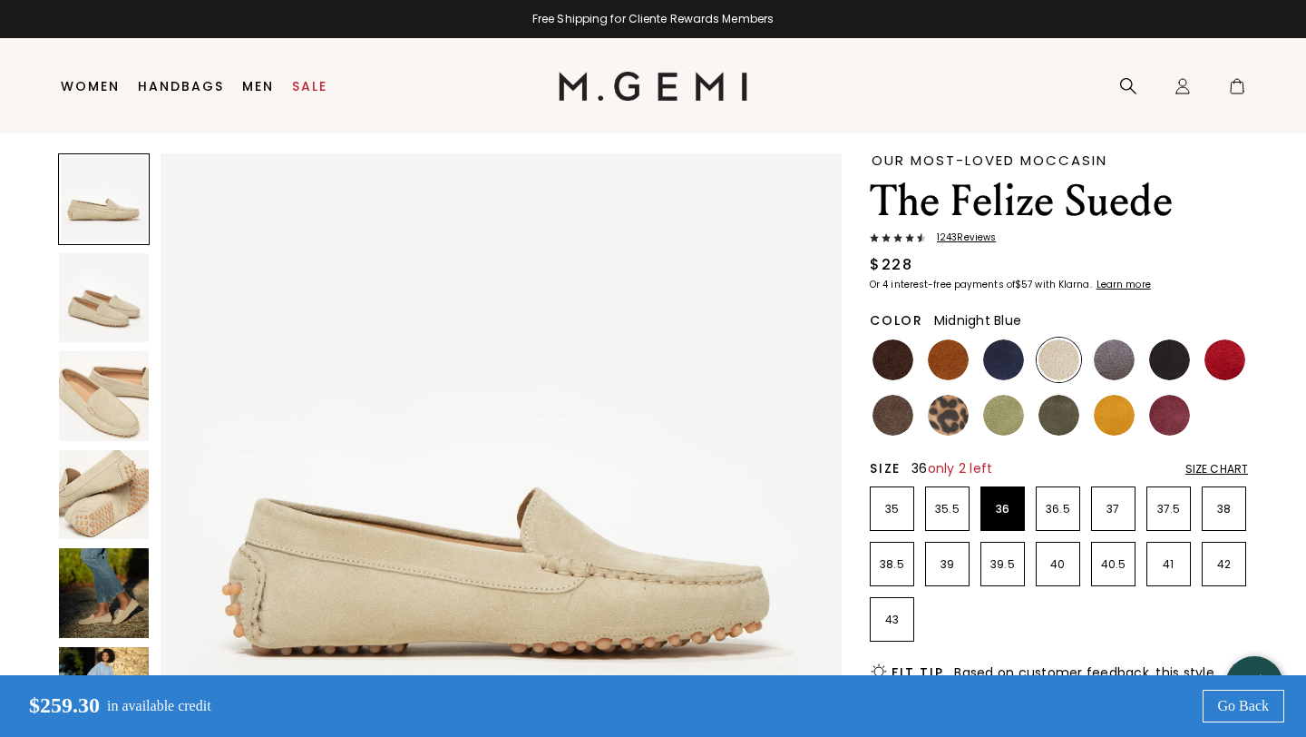
click at [996, 375] on img at bounding box center [1003, 359] width 41 height 41
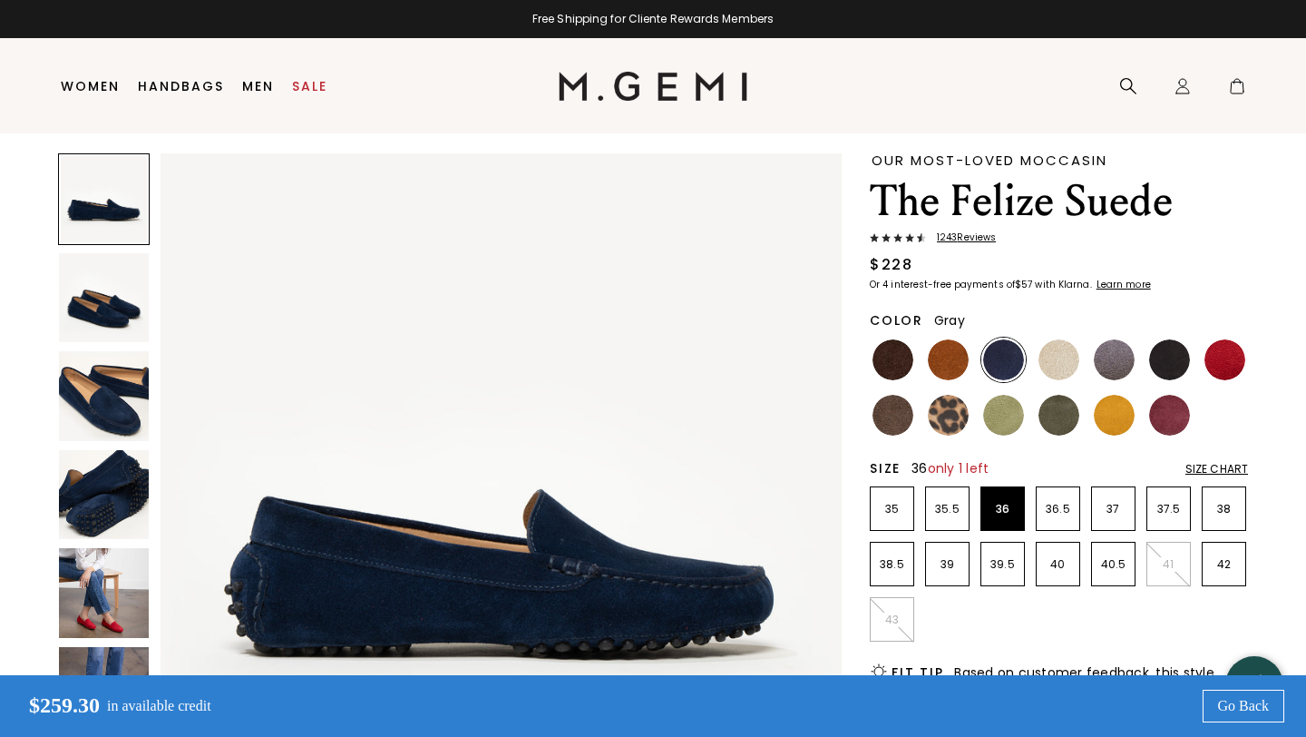
click at [1105, 361] on img at bounding box center [1114, 359] width 41 height 41
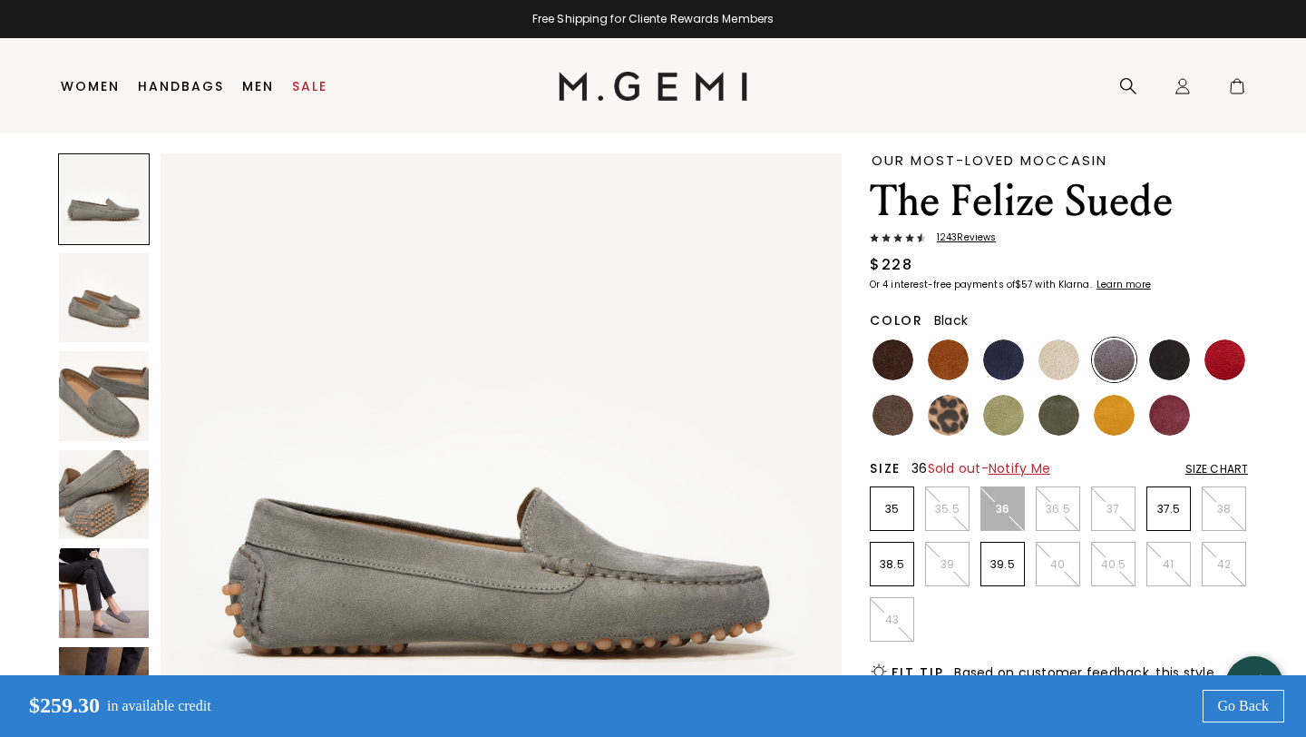
click at [1171, 347] on img at bounding box center [1170, 359] width 41 height 41
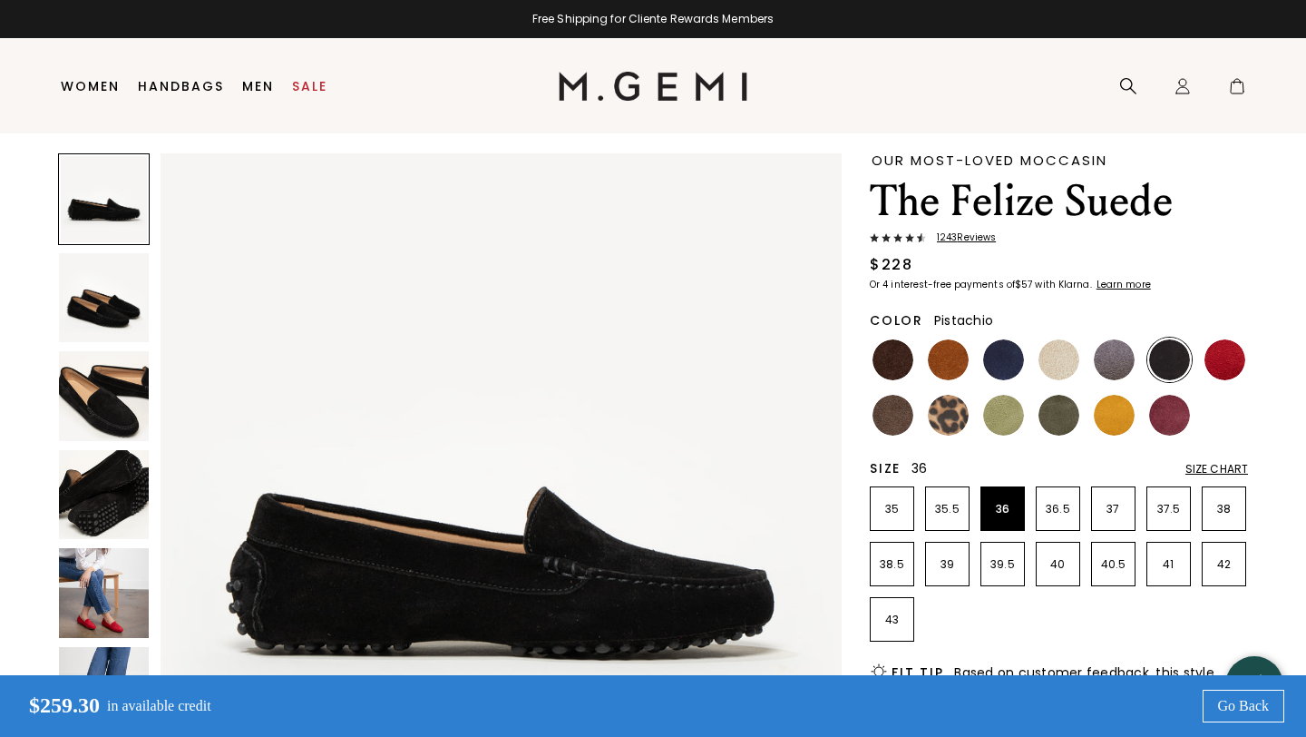
click at [1001, 416] on img at bounding box center [1003, 415] width 41 height 41
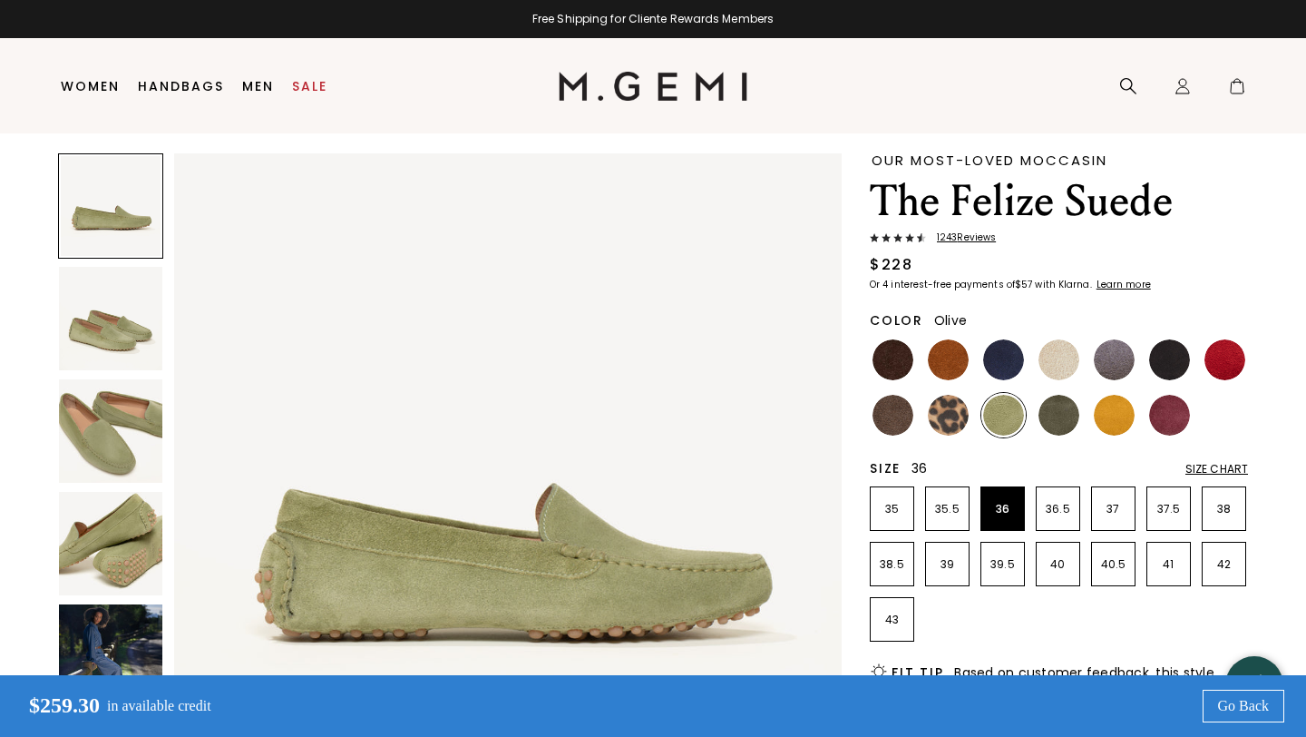
click at [1063, 416] on img at bounding box center [1059, 415] width 41 height 41
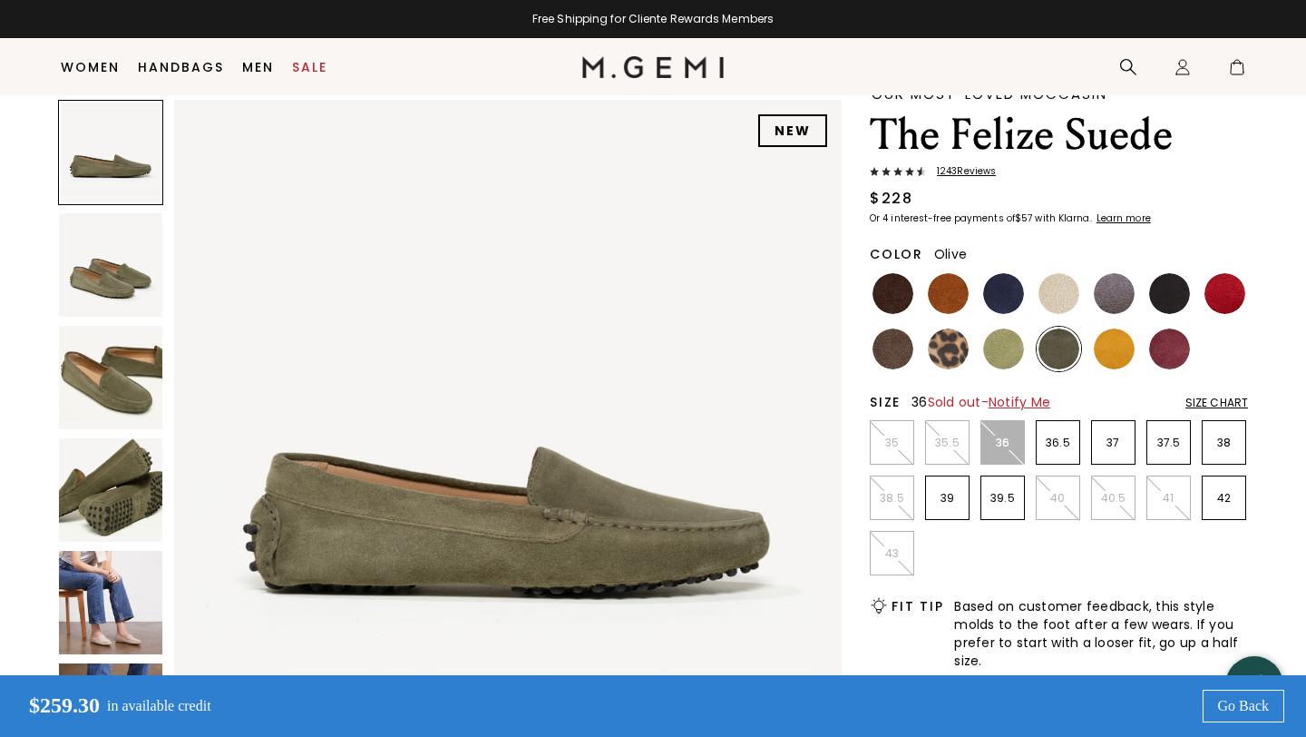
scroll to position [35, 0]
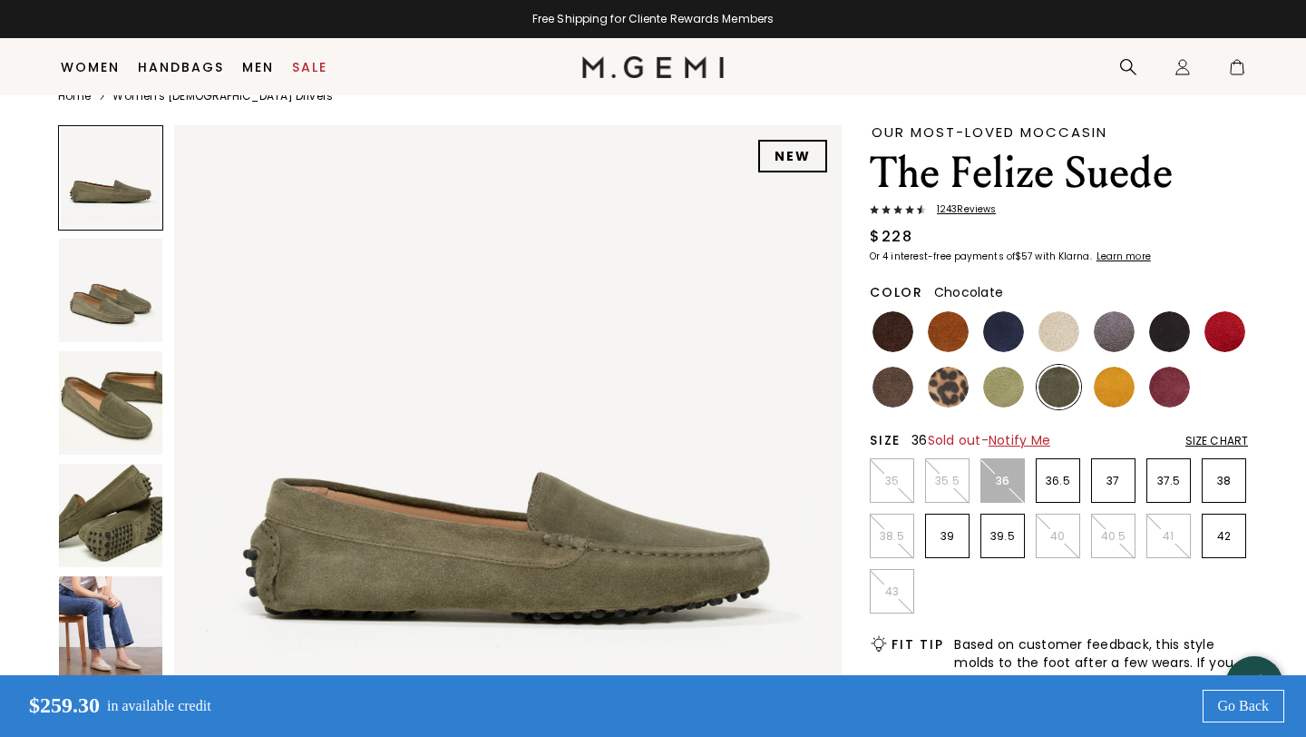
click at [886, 336] on img at bounding box center [893, 331] width 41 height 41
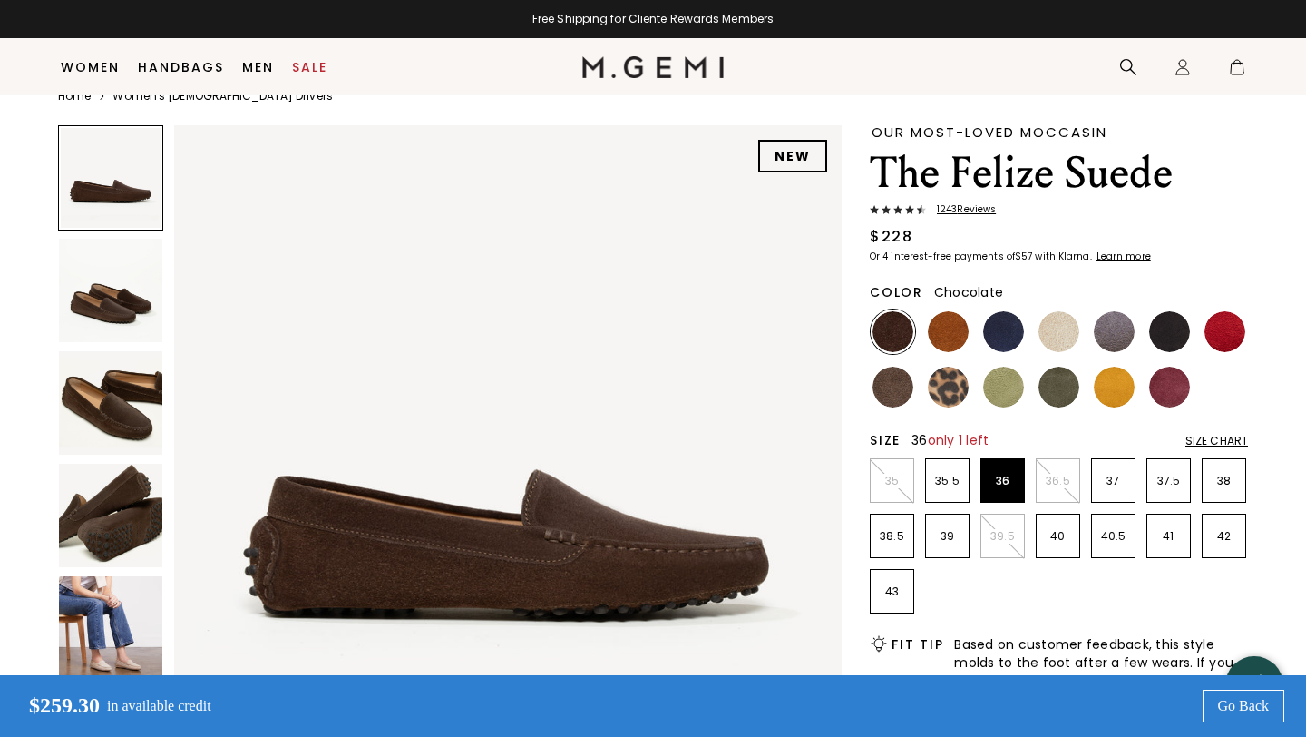
click at [104, 388] on img at bounding box center [110, 402] width 103 height 103
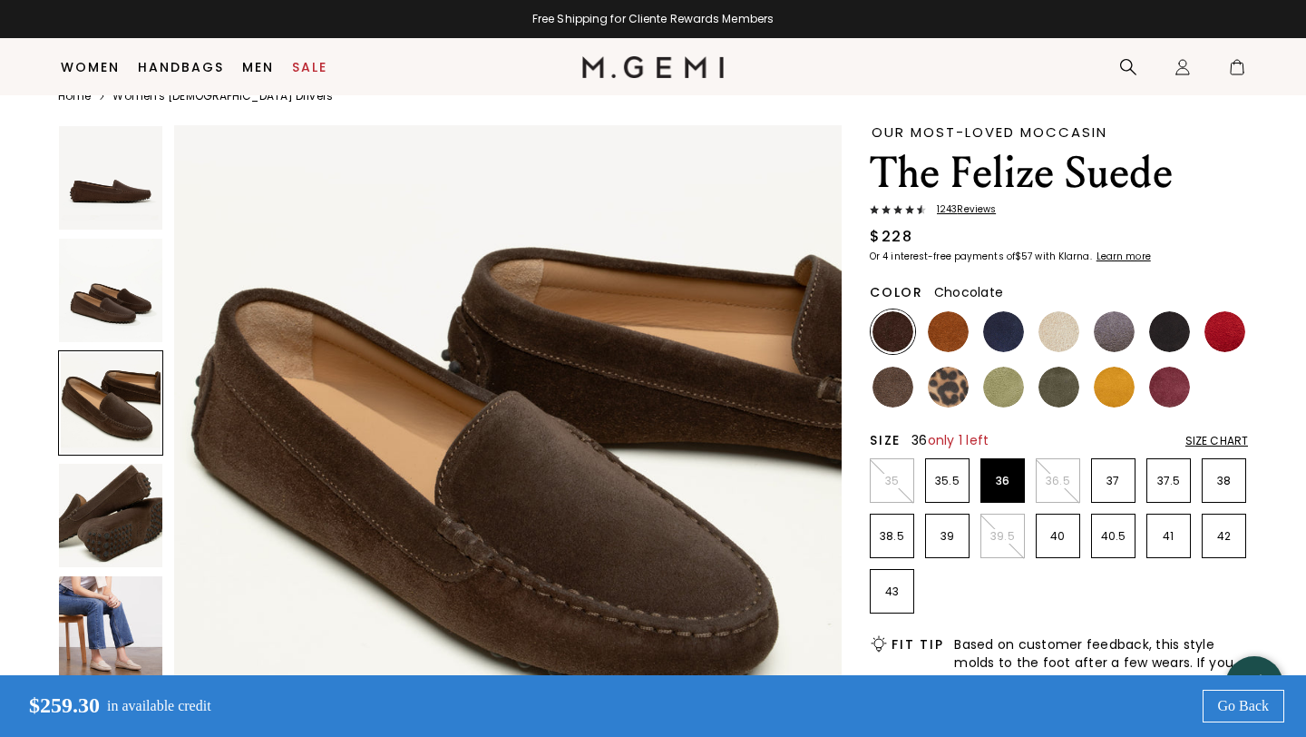
click at [99, 504] on img at bounding box center [110, 515] width 103 height 103
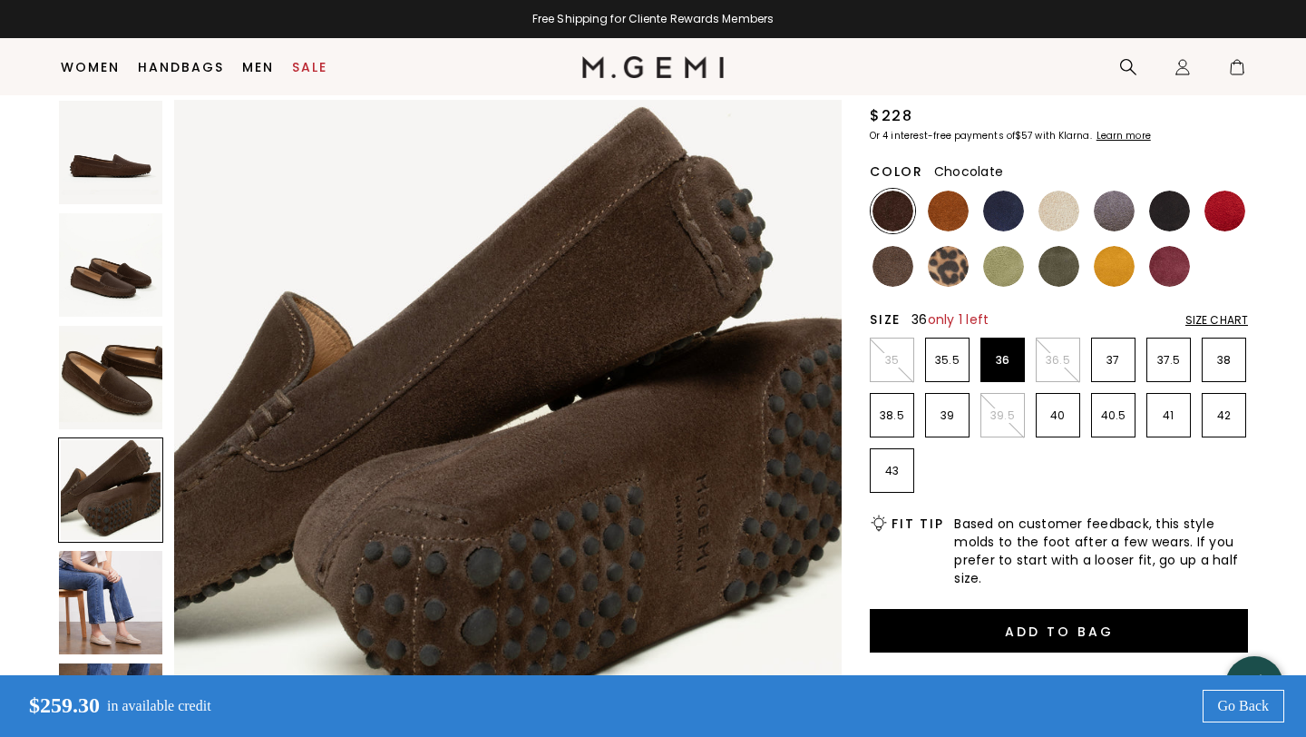
scroll to position [188, 0]
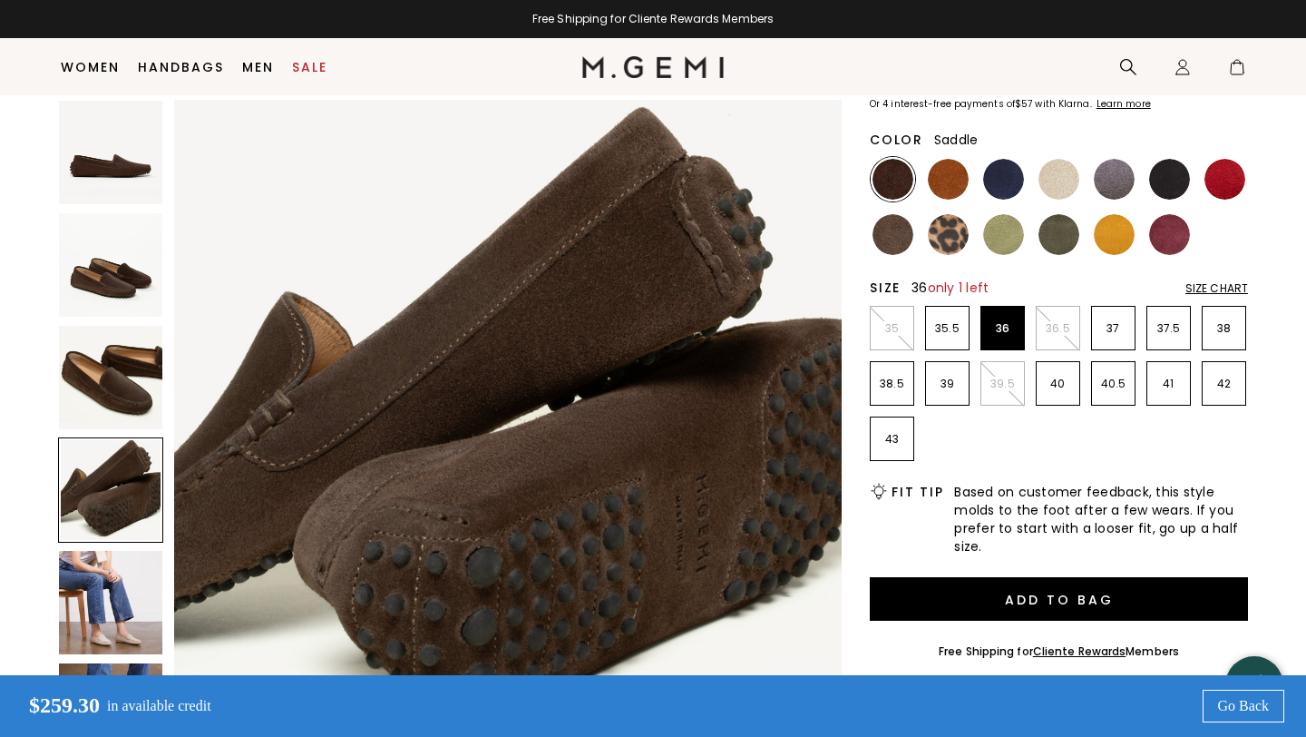
click at [945, 173] on img at bounding box center [948, 179] width 41 height 41
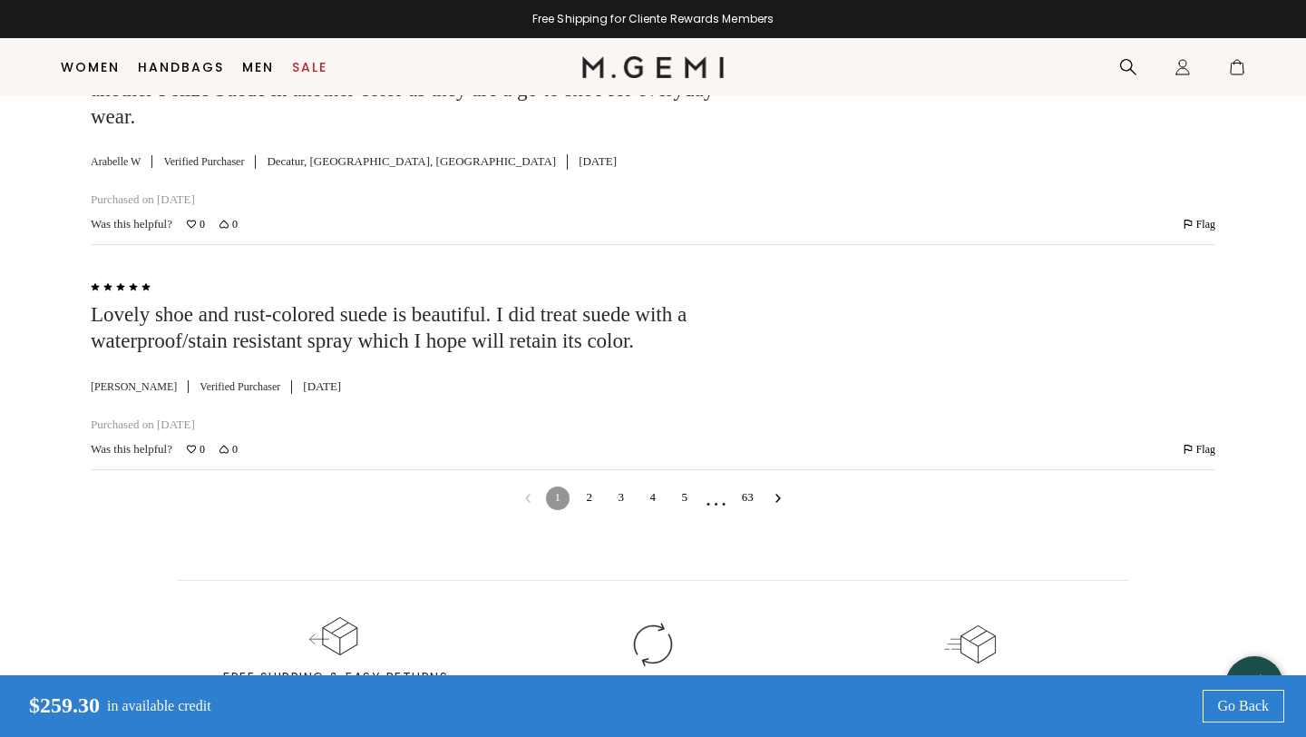
scroll to position [5252, 0]
click at [586, 485] on link "2" at bounding box center [590, 496] width 24 height 24
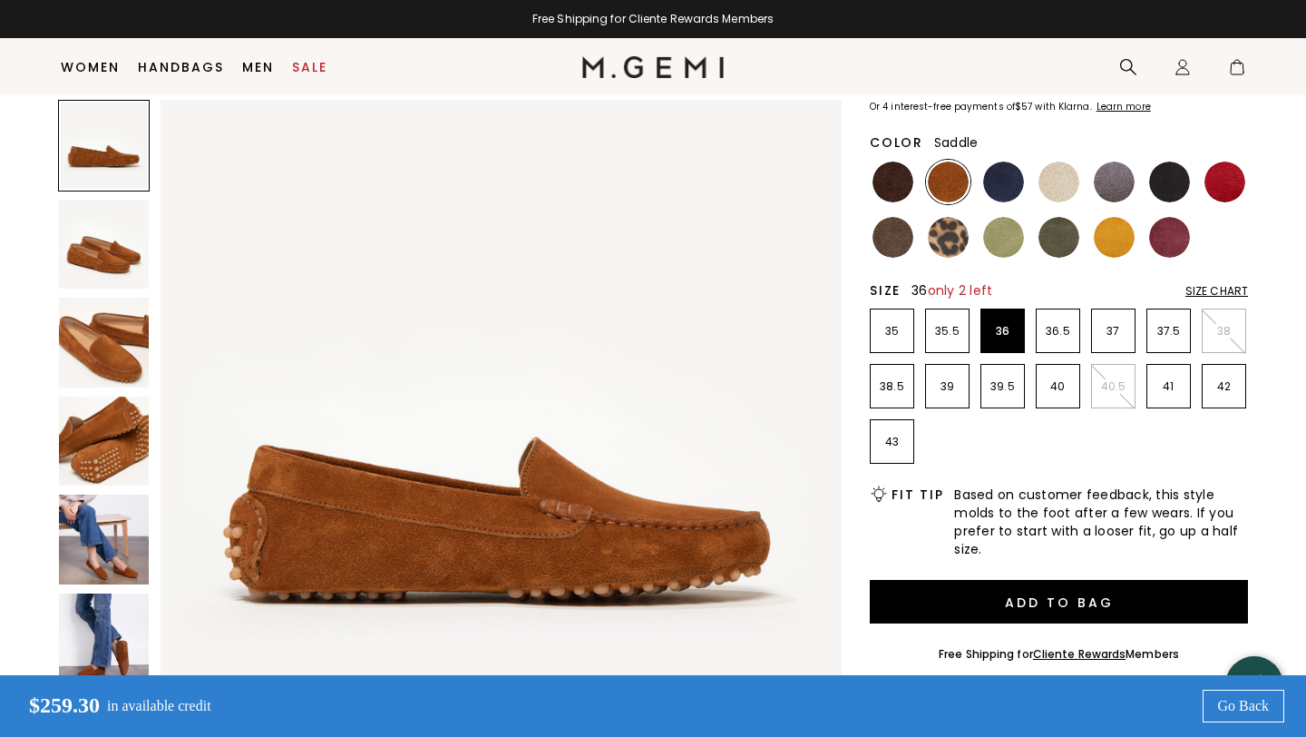
scroll to position [0, 0]
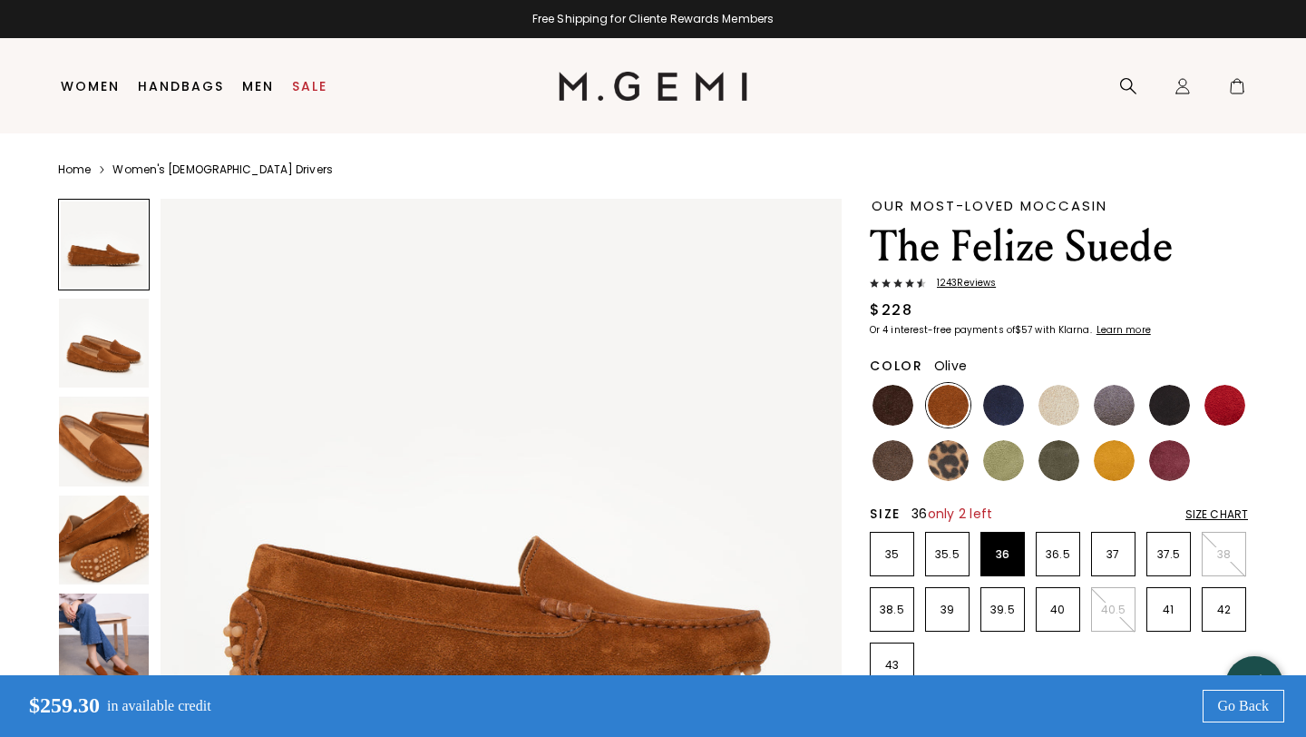
click at [1071, 461] on img at bounding box center [1059, 460] width 41 height 41
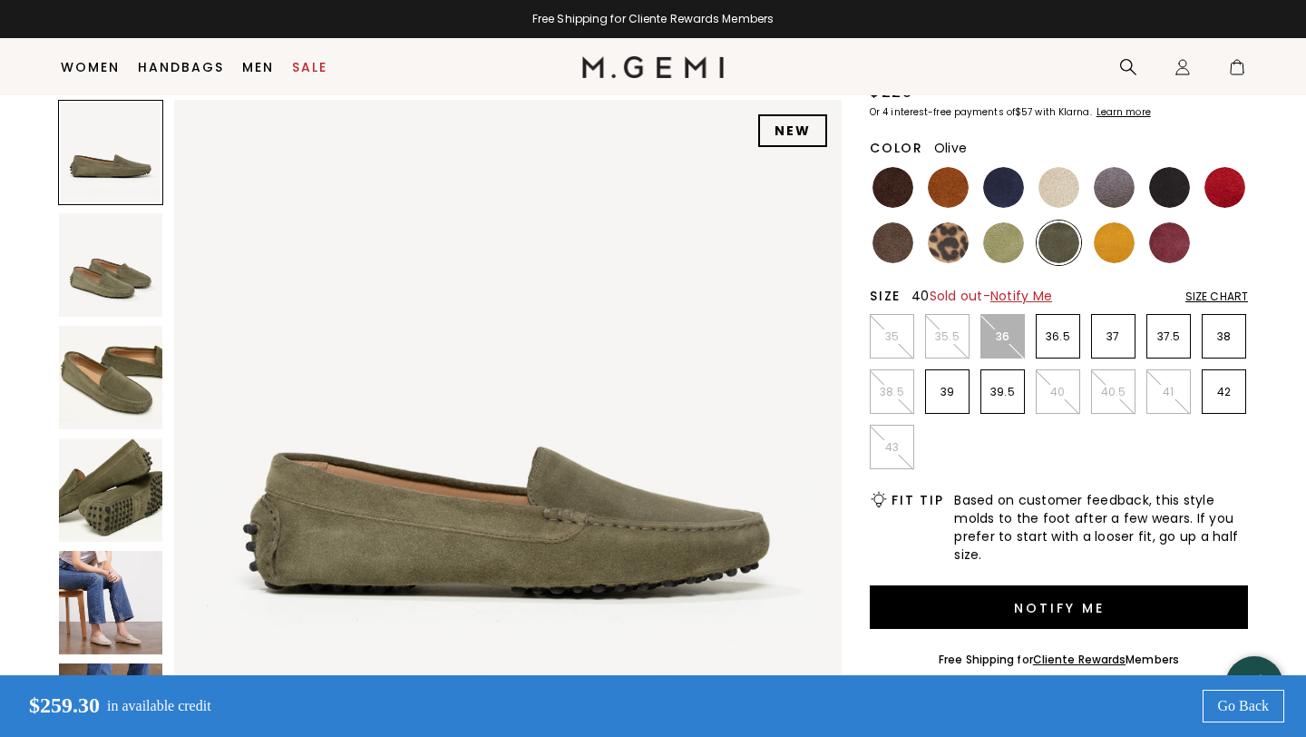
scroll to position [194, 0]
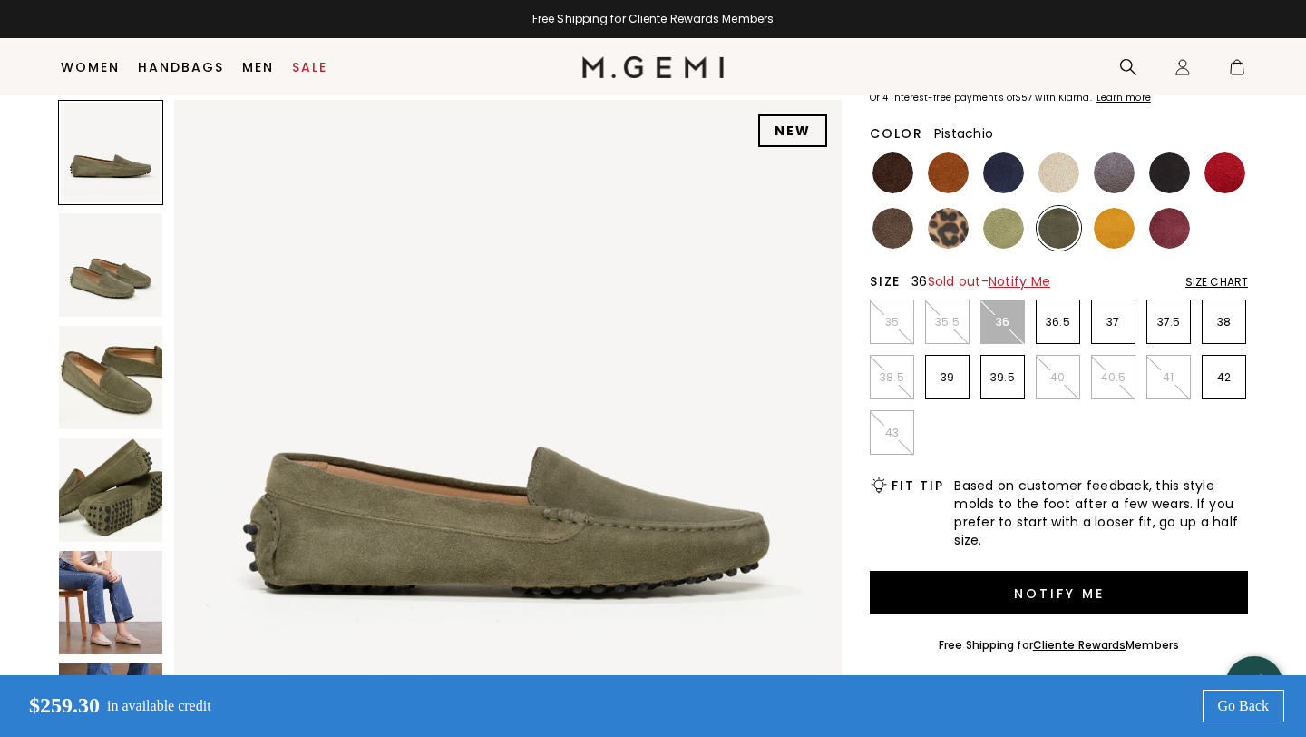
click at [993, 227] on img at bounding box center [1003, 228] width 41 height 41
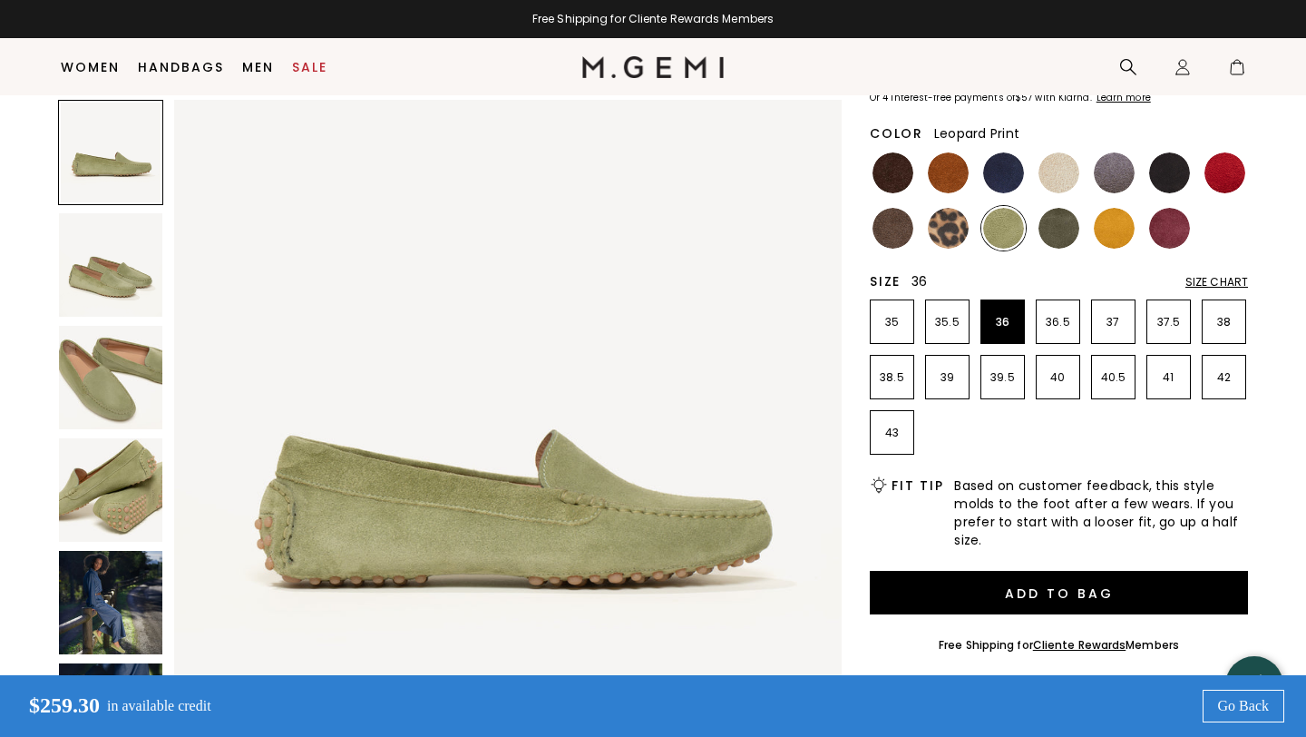
click at [955, 233] on img at bounding box center [948, 228] width 41 height 41
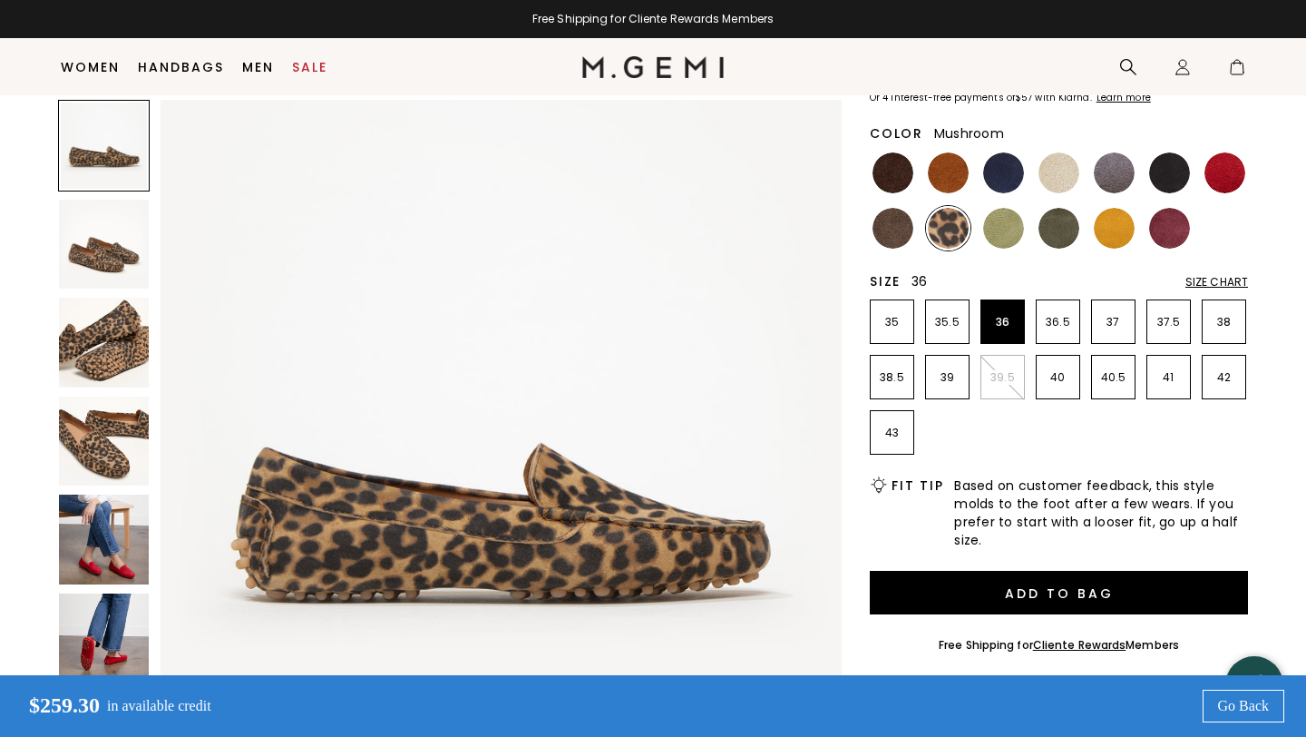
click at [894, 231] on img at bounding box center [893, 228] width 41 height 41
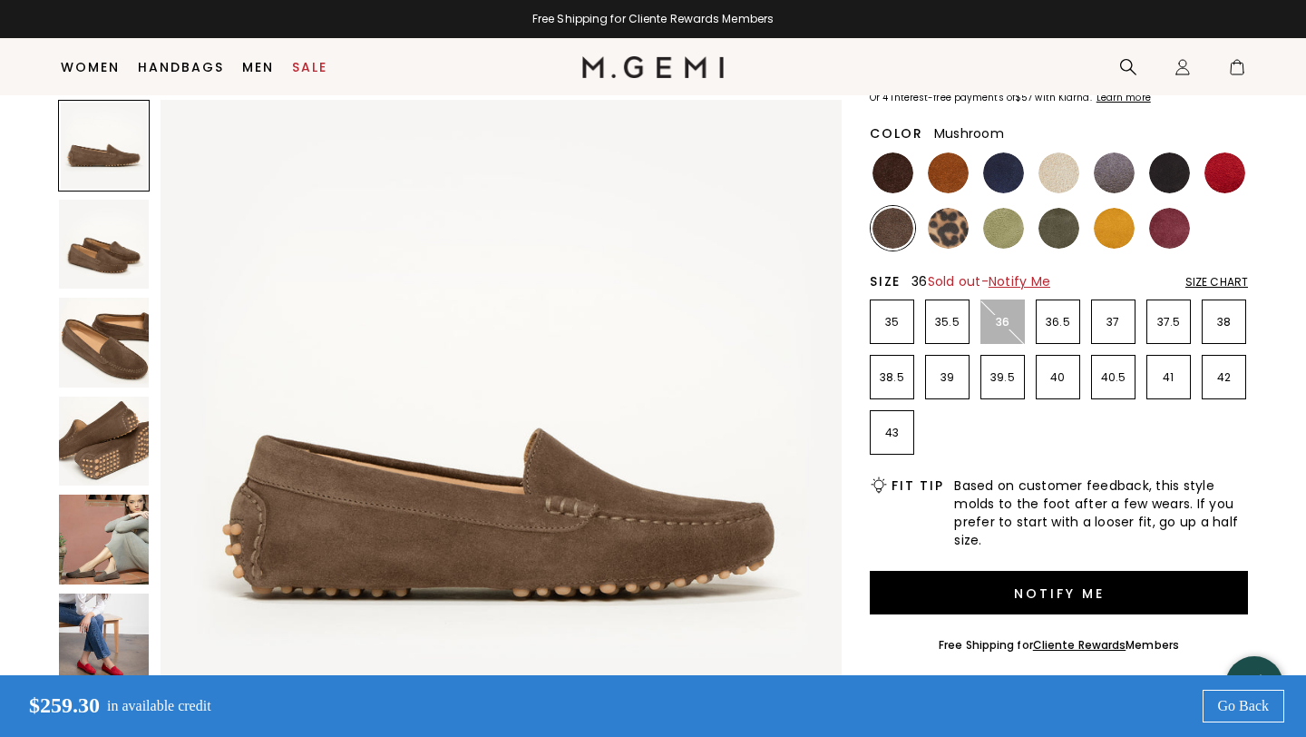
click at [887, 148] on div "Color Mushroom" at bounding box center [1059, 183] width 378 height 133
click at [885, 163] on img at bounding box center [893, 172] width 41 height 41
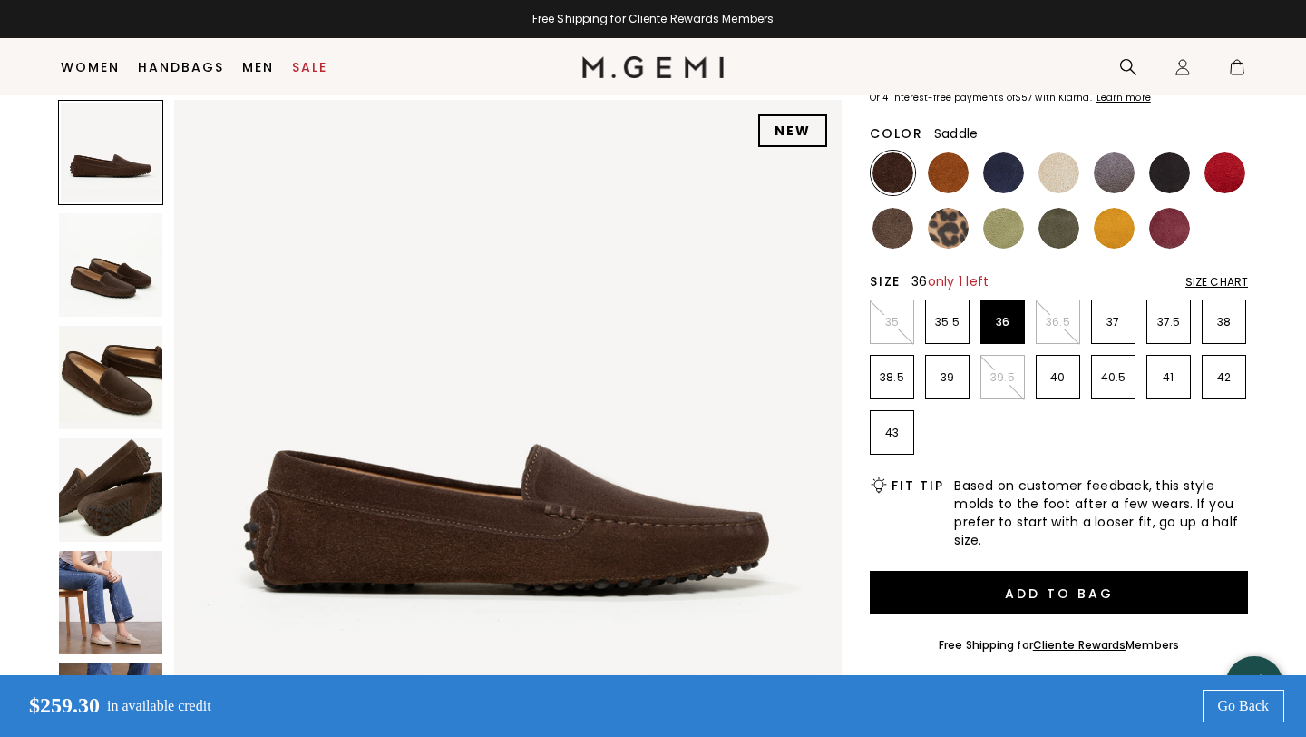
click at [953, 170] on img at bounding box center [948, 172] width 41 height 41
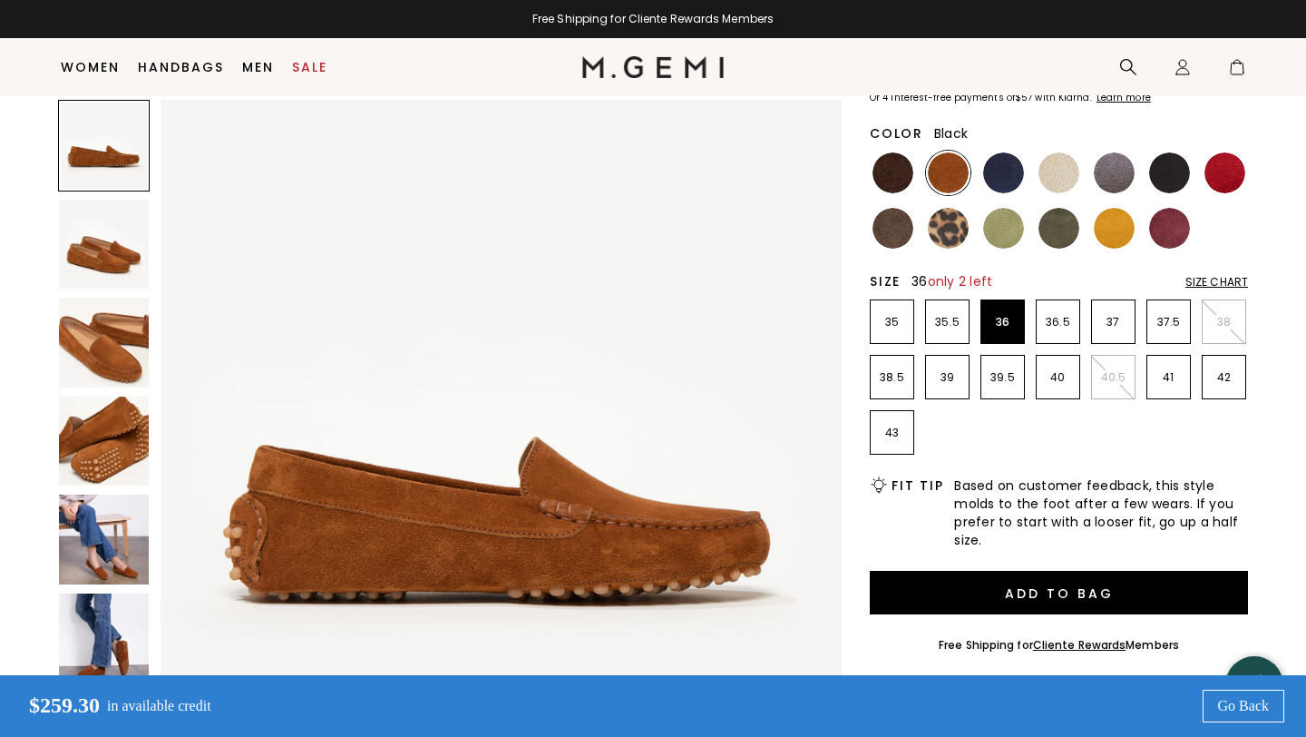
click at [1170, 173] on img at bounding box center [1170, 172] width 41 height 41
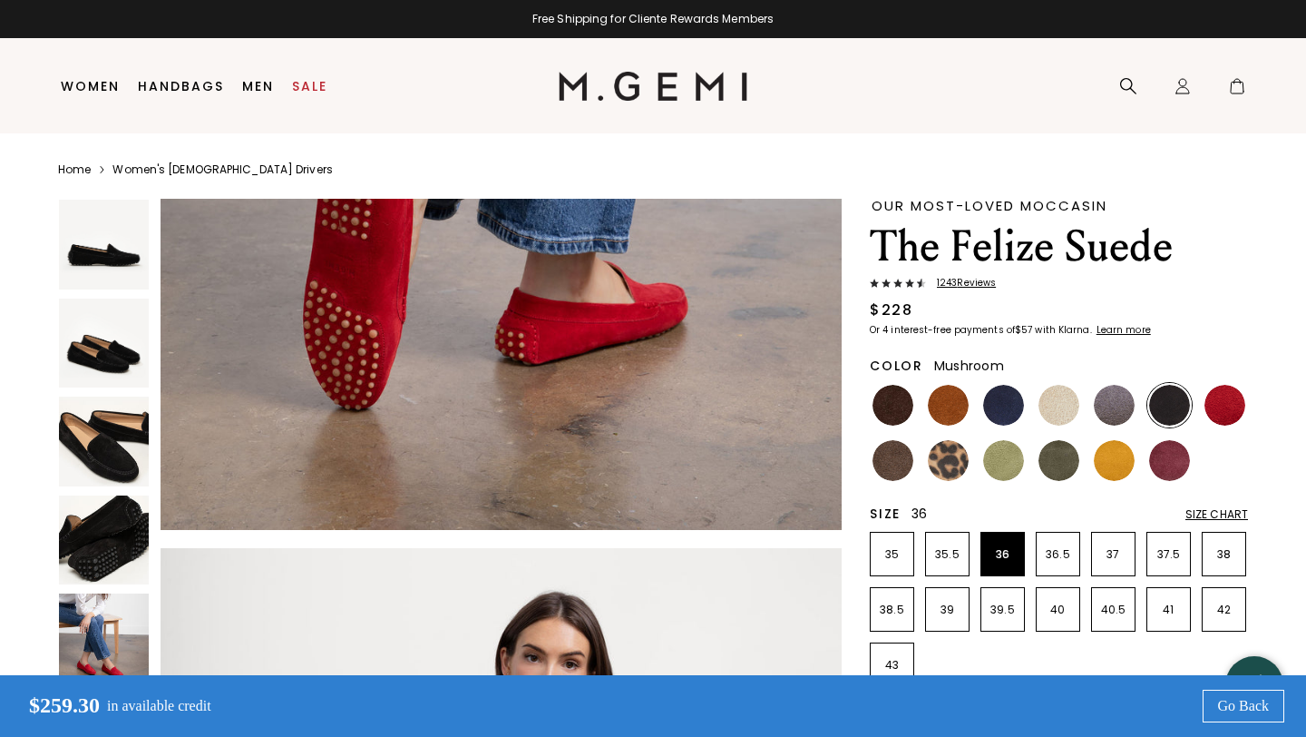
click at [901, 474] on img at bounding box center [893, 460] width 41 height 41
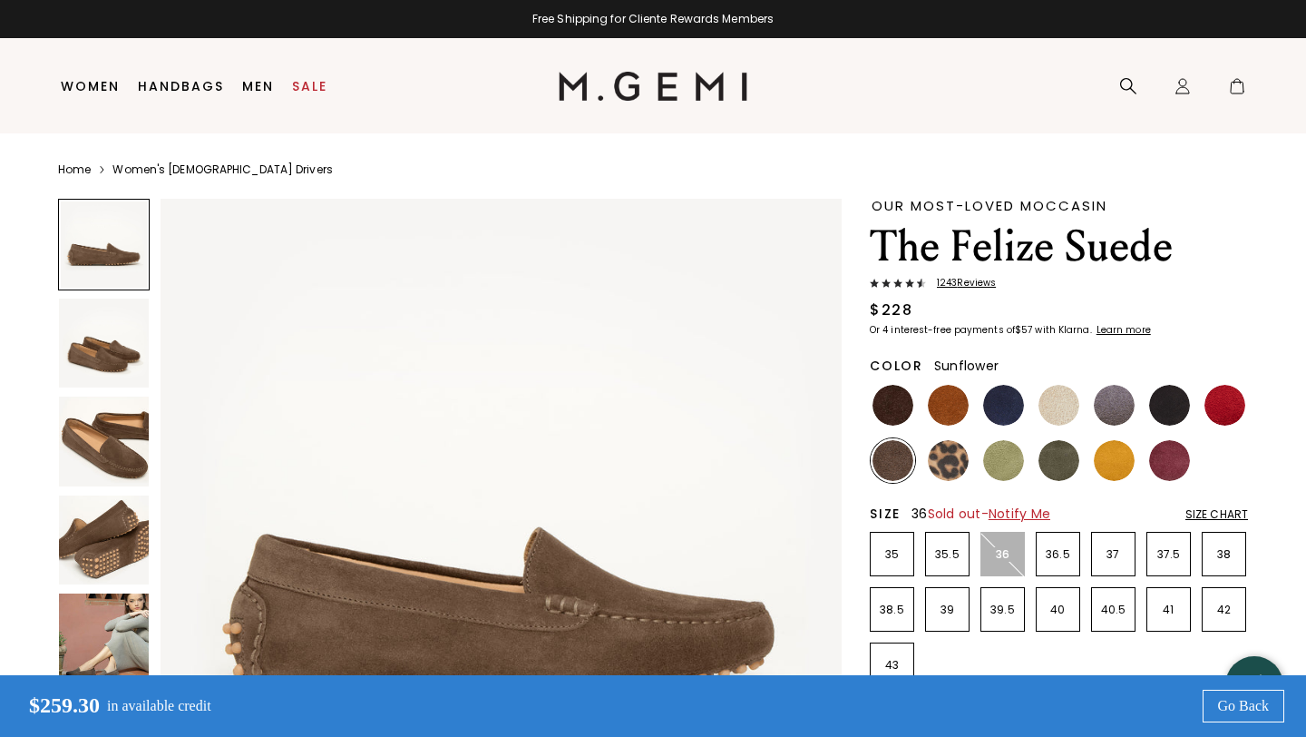
click at [1111, 452] on img at bounding box center [1114, 460] width 41 height 41
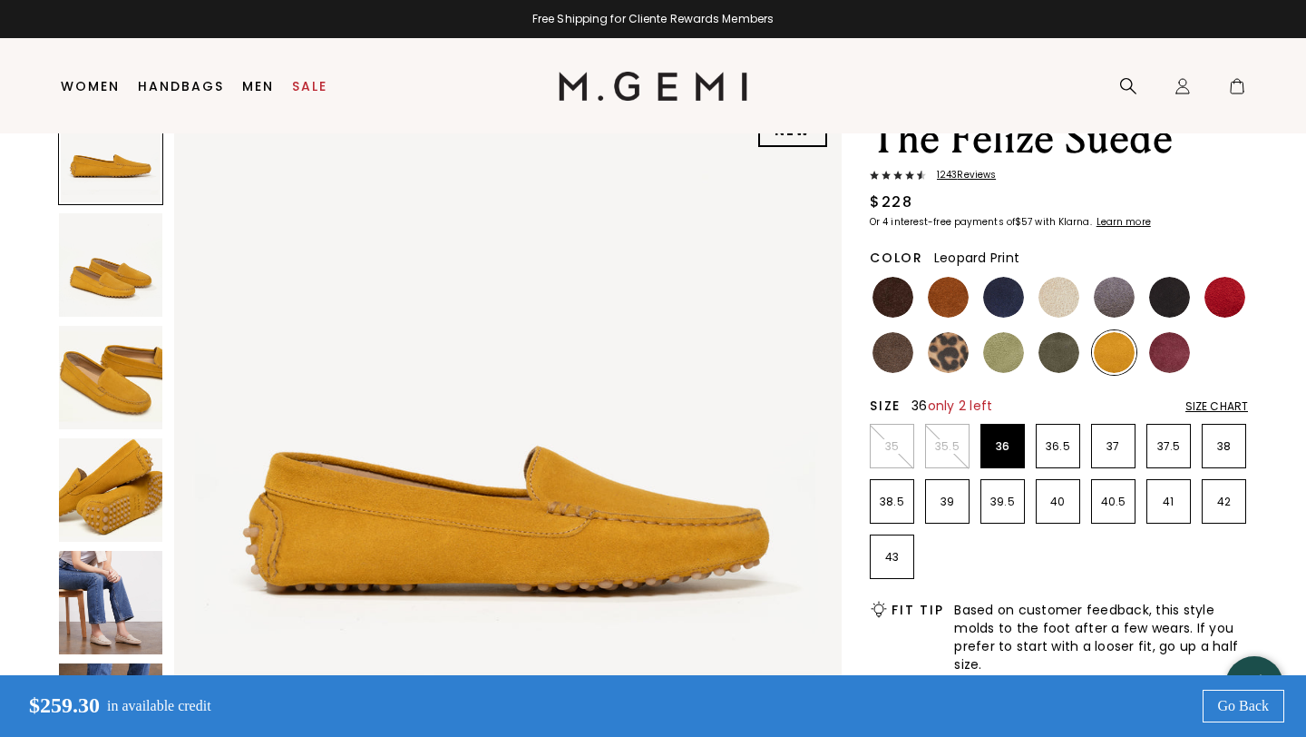
scroll to position [103, 0]
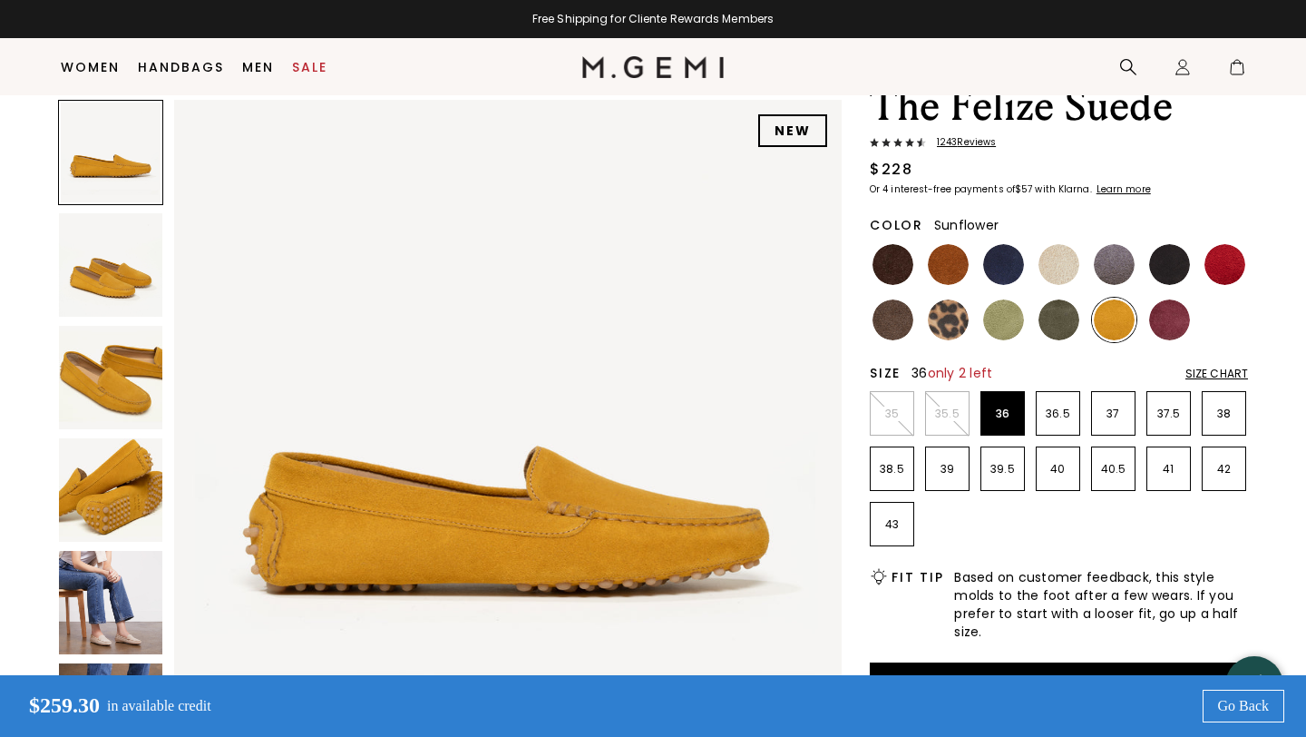
click at [98, 474] on img at bounding box center [110, 489] width 103 height 103
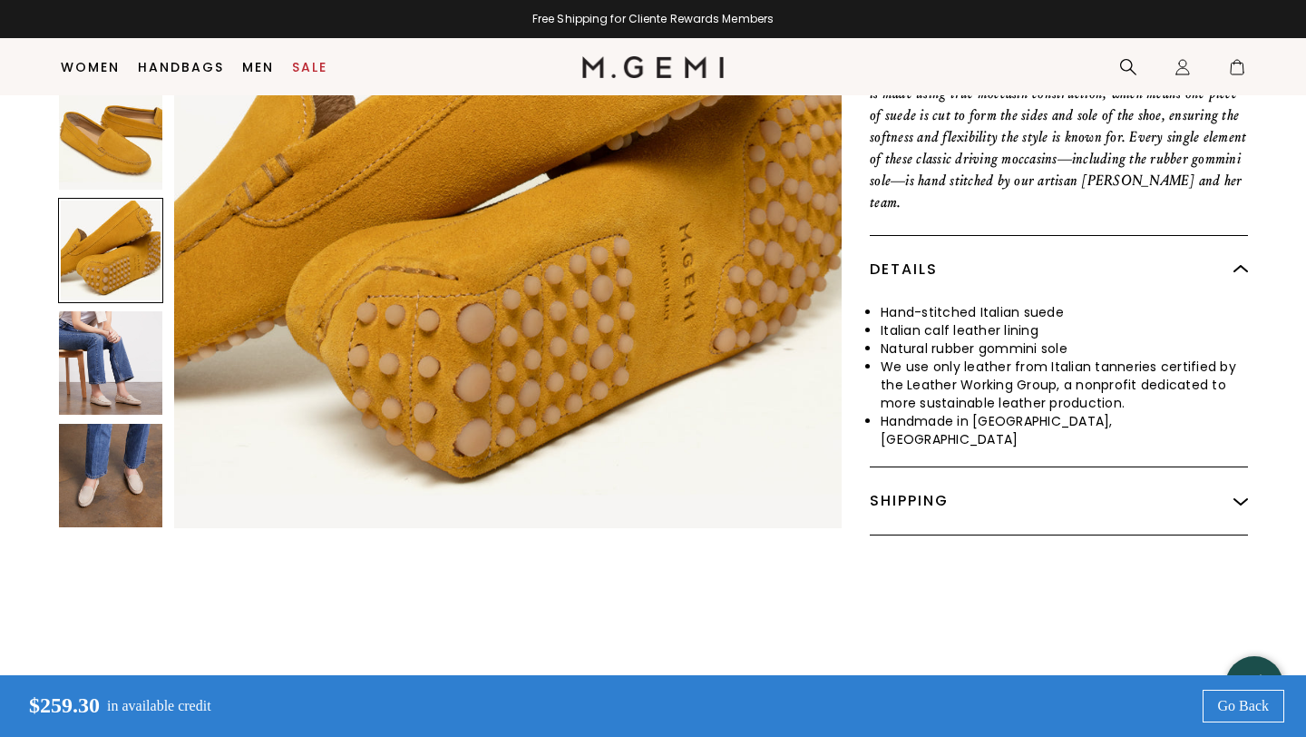
scroll to position [857, 0]
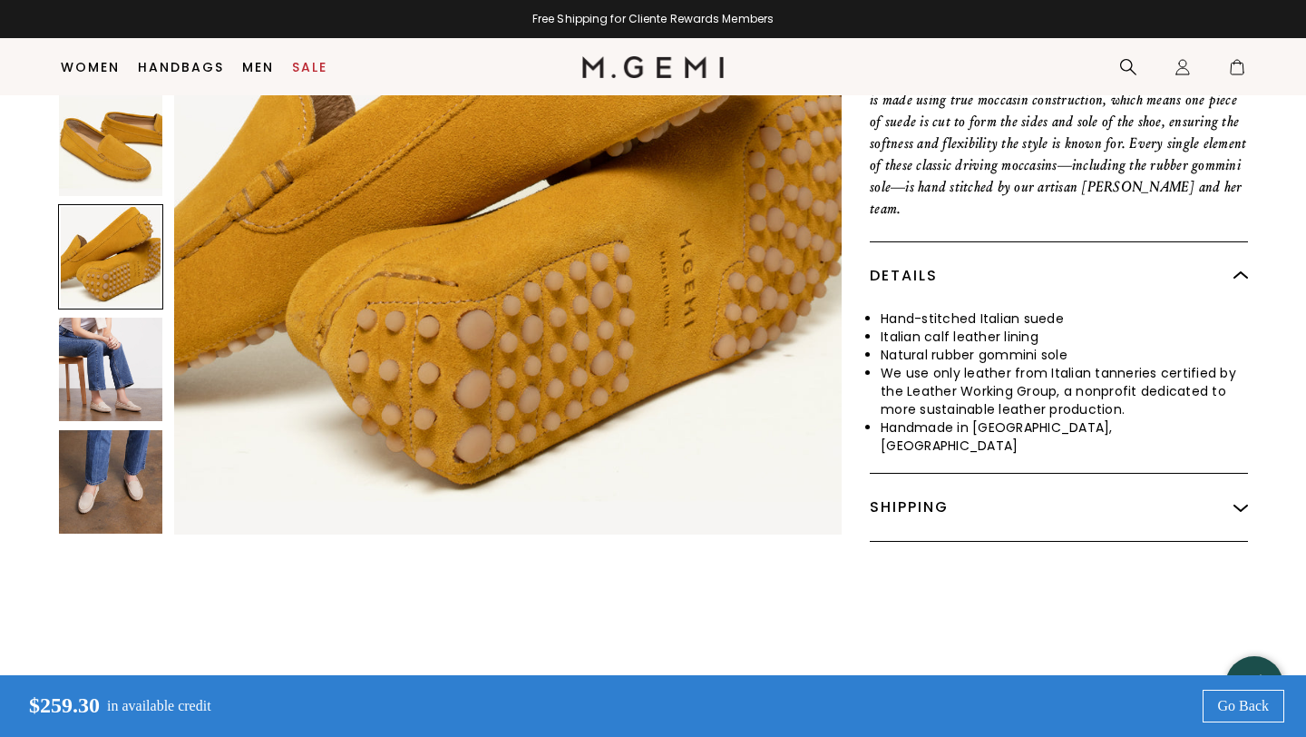
click at [98, 454] on img at bounding box center [110, 481] width 103 height 103
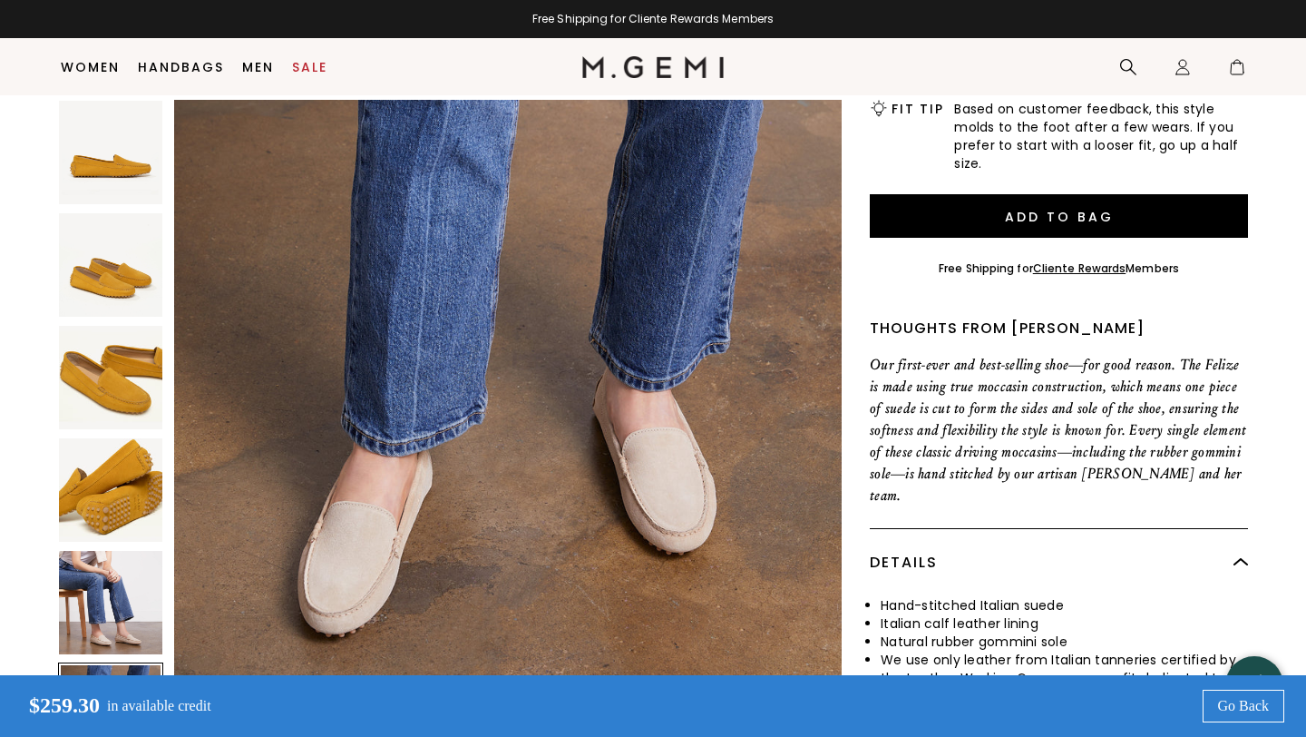
scroll to position [551, 0]
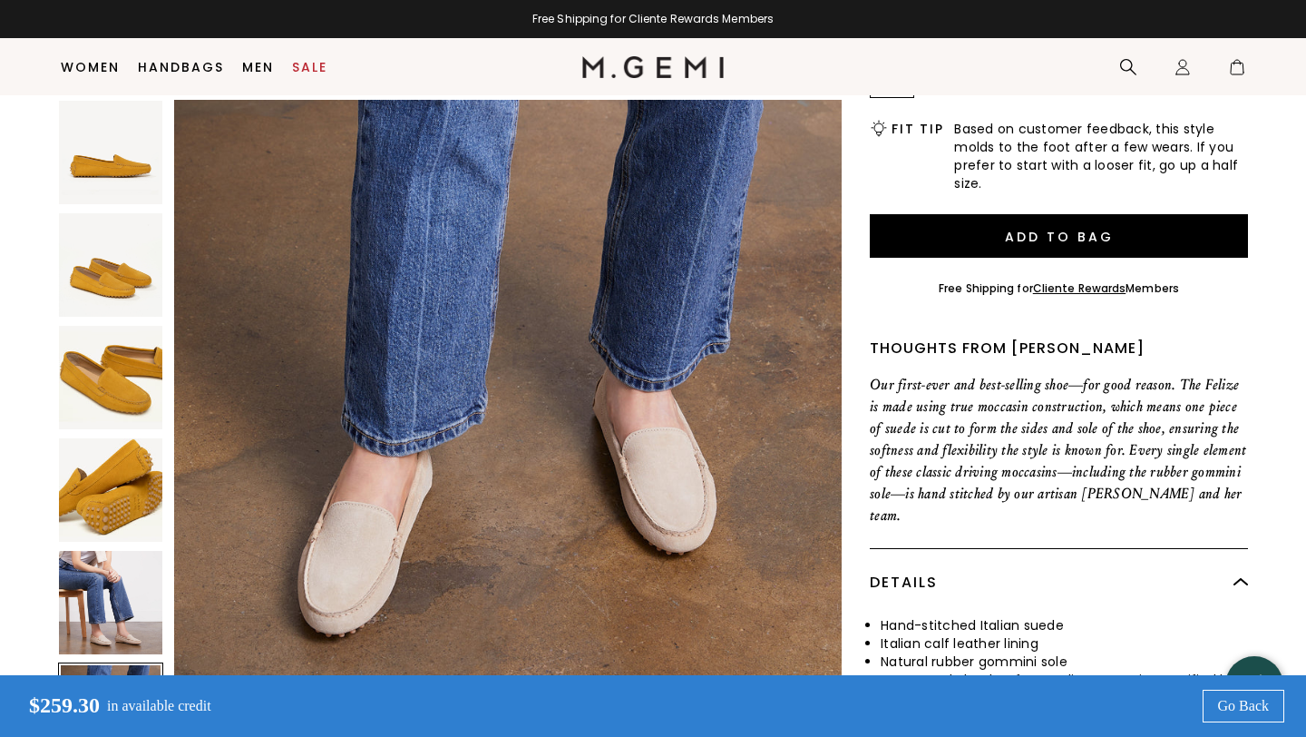
click at [96, 410] on img at bounding box center [110, 377] width 103 height 103
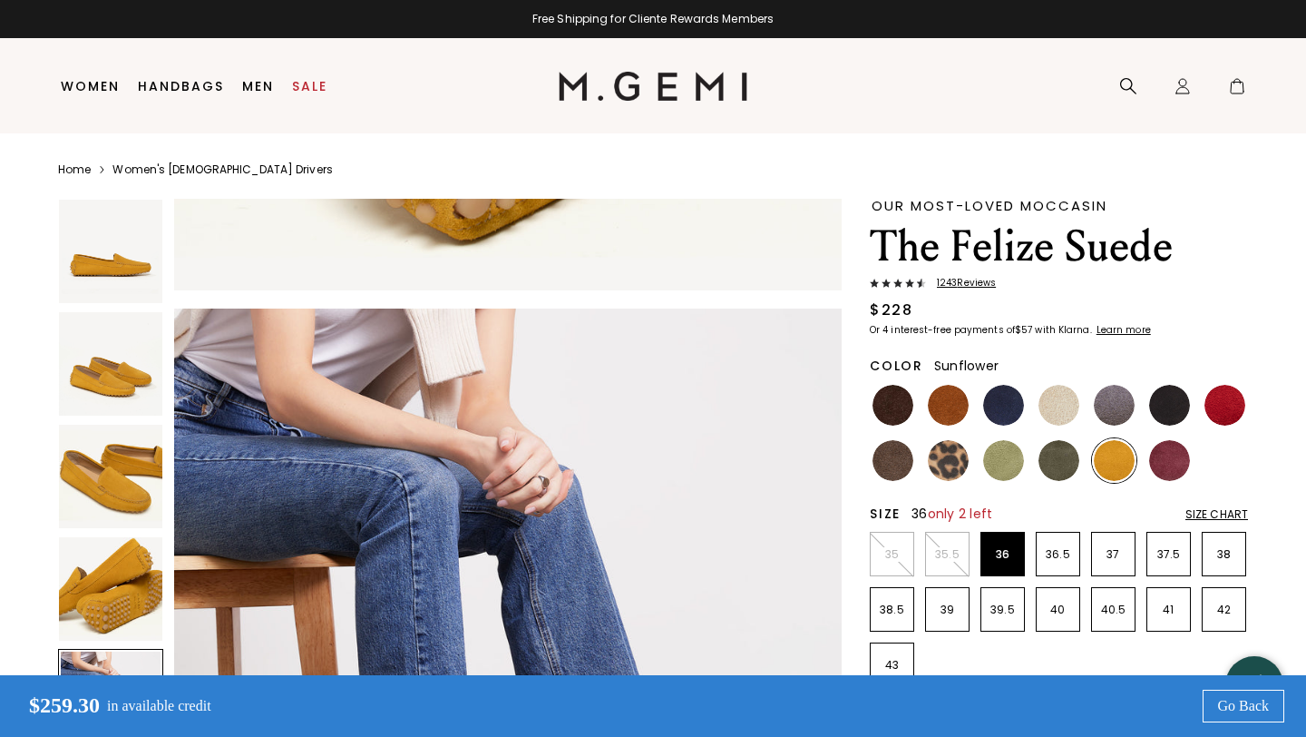
scroll to position [2715, 0]
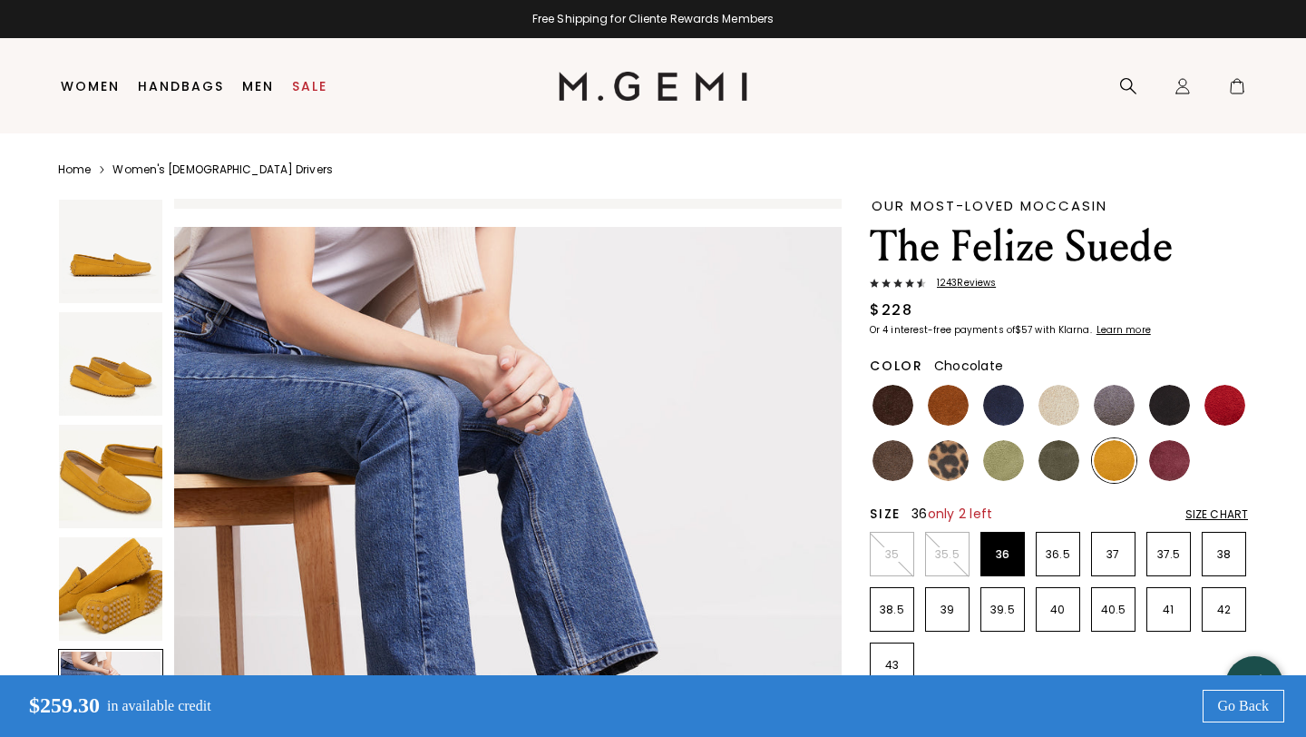
click at [892, 408] on img at bounding box center [893, 405] width 41 height 41
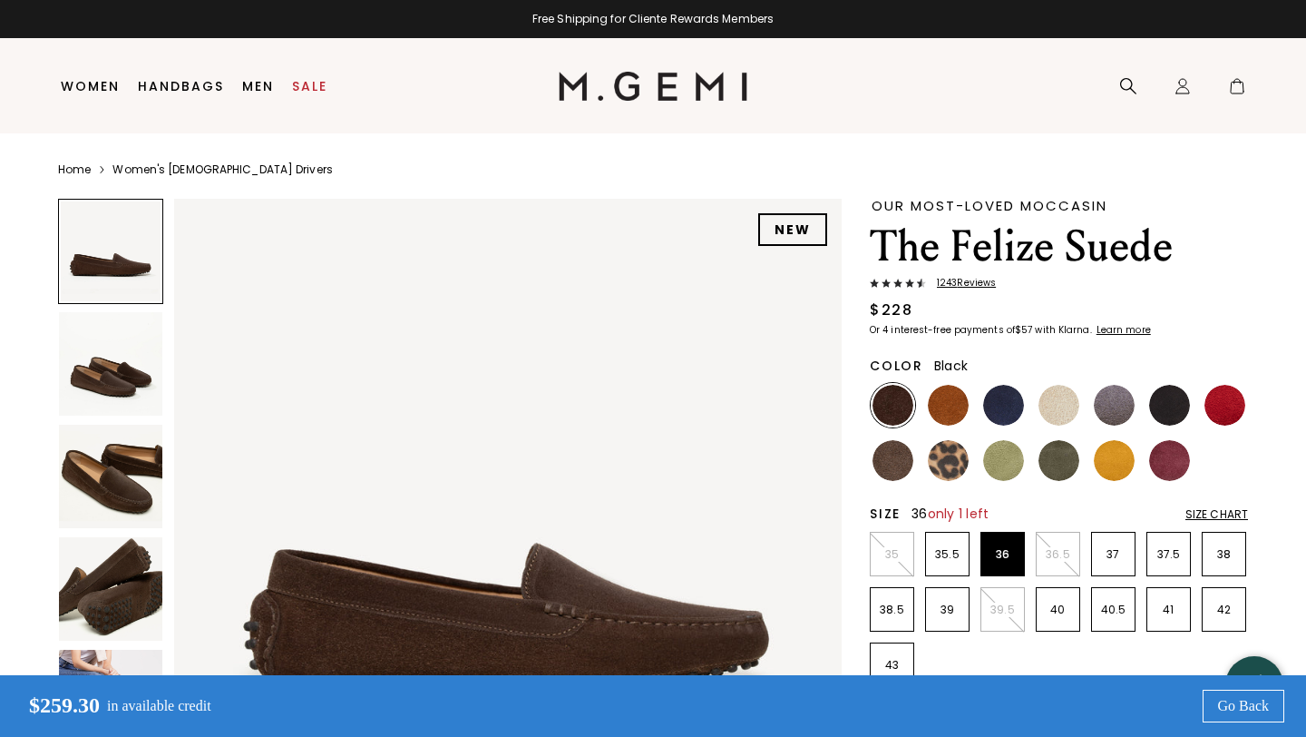
click at [1176, 391] on img at bounding box center [1170, 405] width 41 height 41
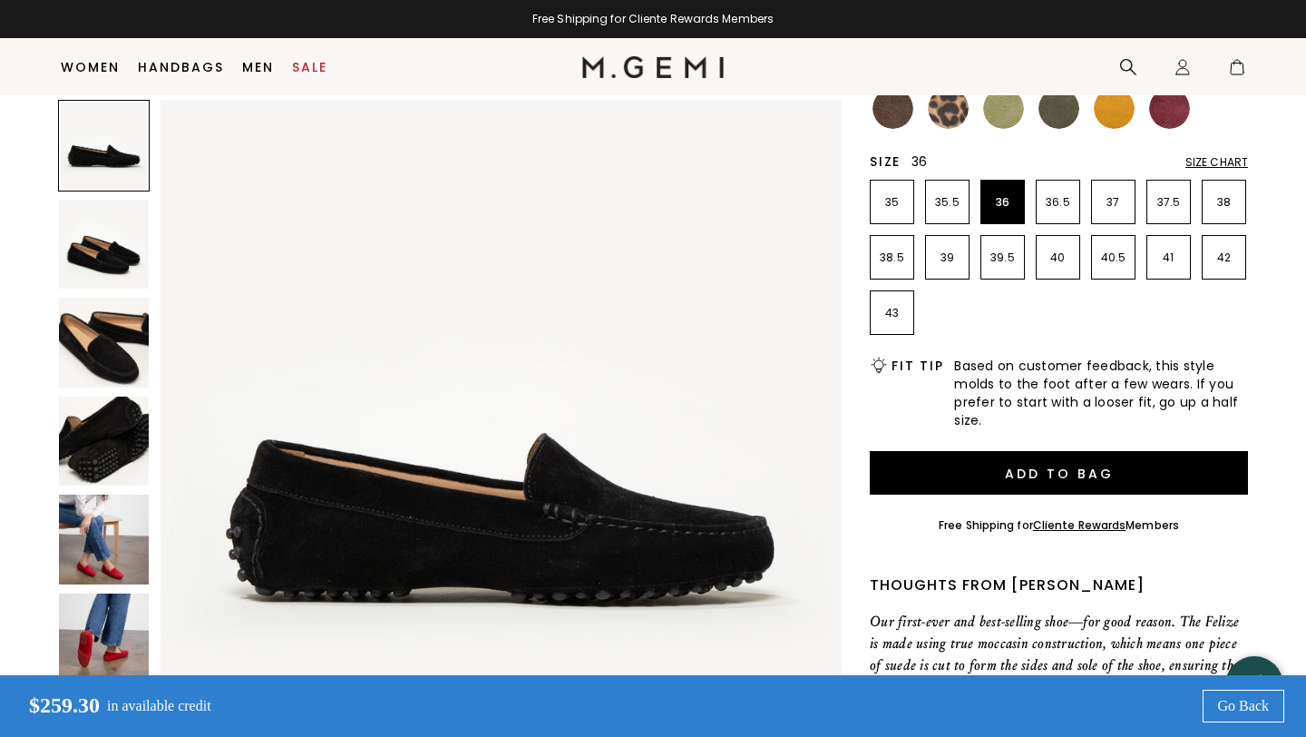
scroll to position [317, 0]
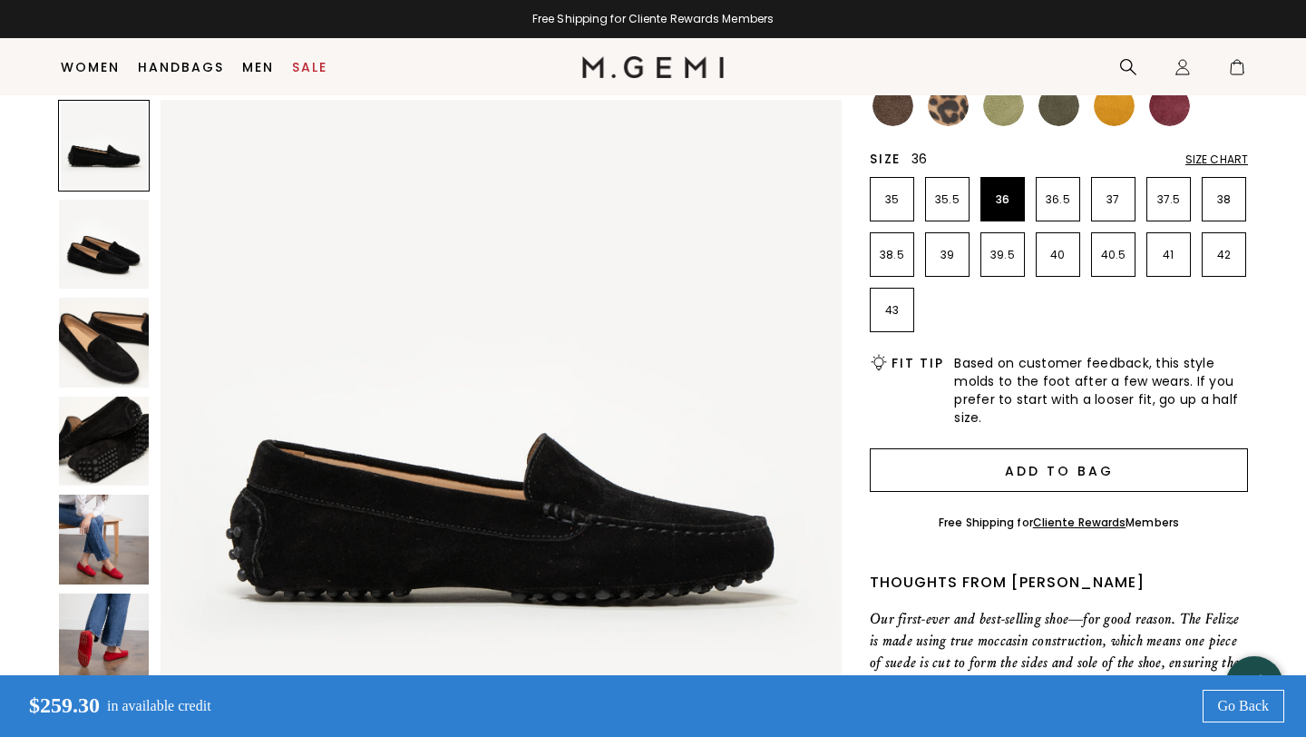
click at [1125, 471] on button "Add to Bag" at bounding box center [1059, 470] width 378 height 44
